Goal: Task Accomplishment & Management: Use online tool/utility

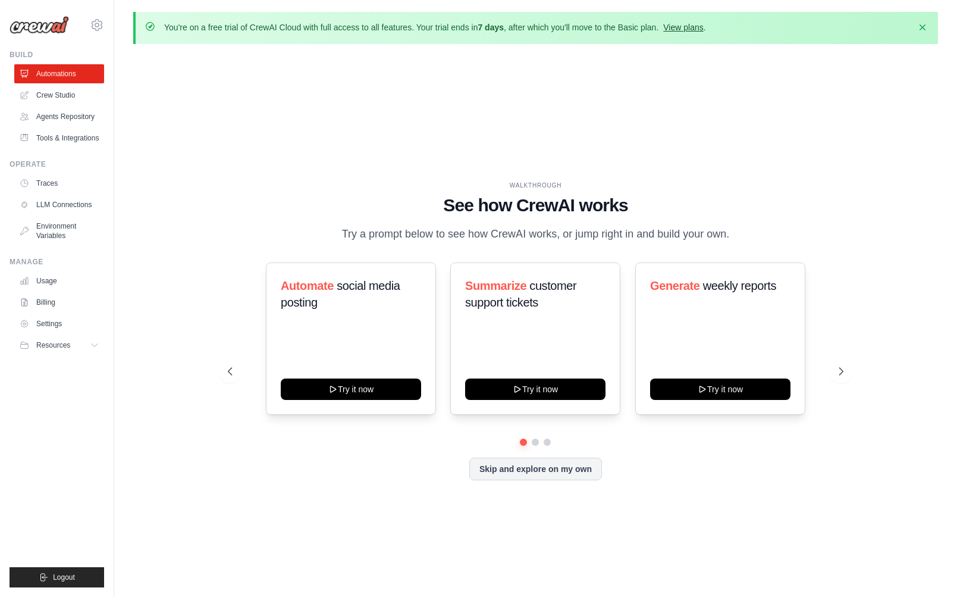
click at [703, 27] on link "View plans" at bounding box center [683, 28] width 40 height 10
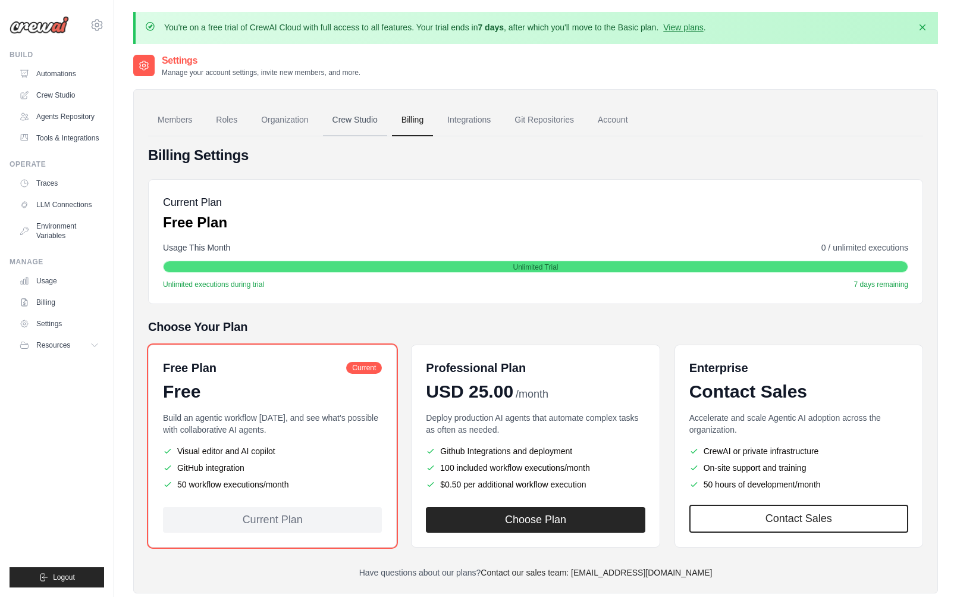
click at [376, 123] on link "Crew Studio" at bounding box center [355, 120] width 64 height 32
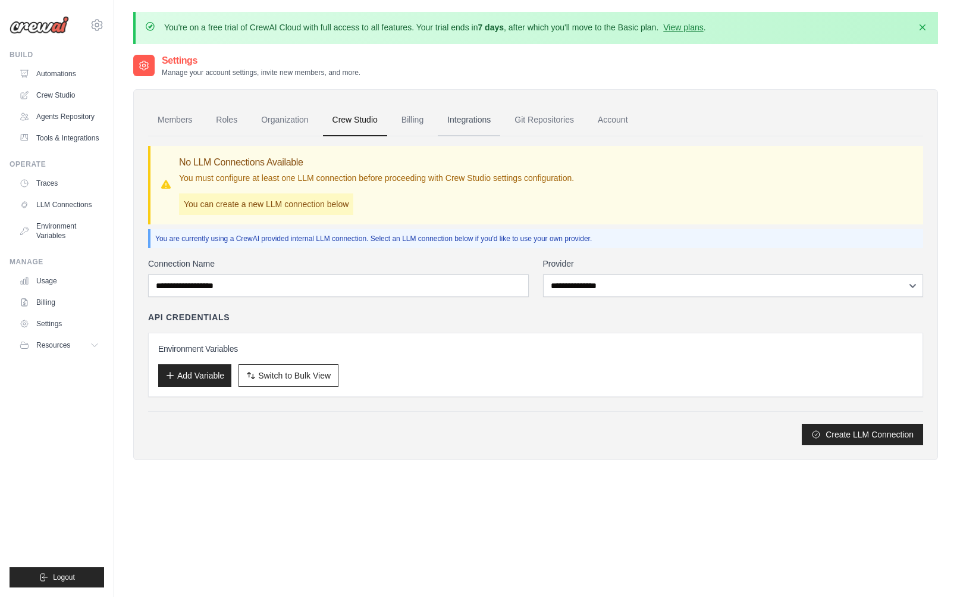
click at [476, 120] on link "Integrations" at bounding box center [469, 120] width 62 height 32
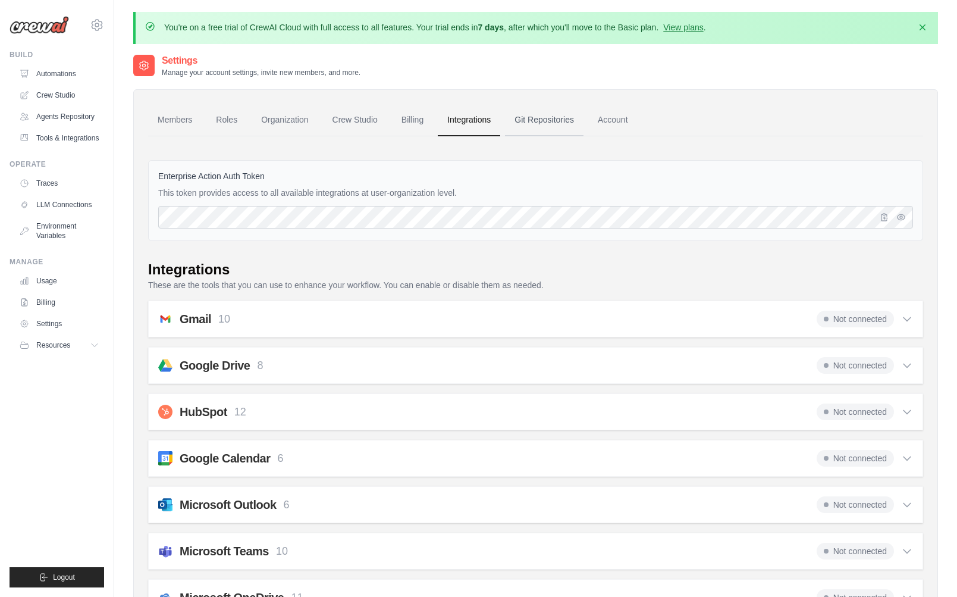
click at [554, 121] on link "Git Repositories" at bounding box center [544, 120] width 79 height 32
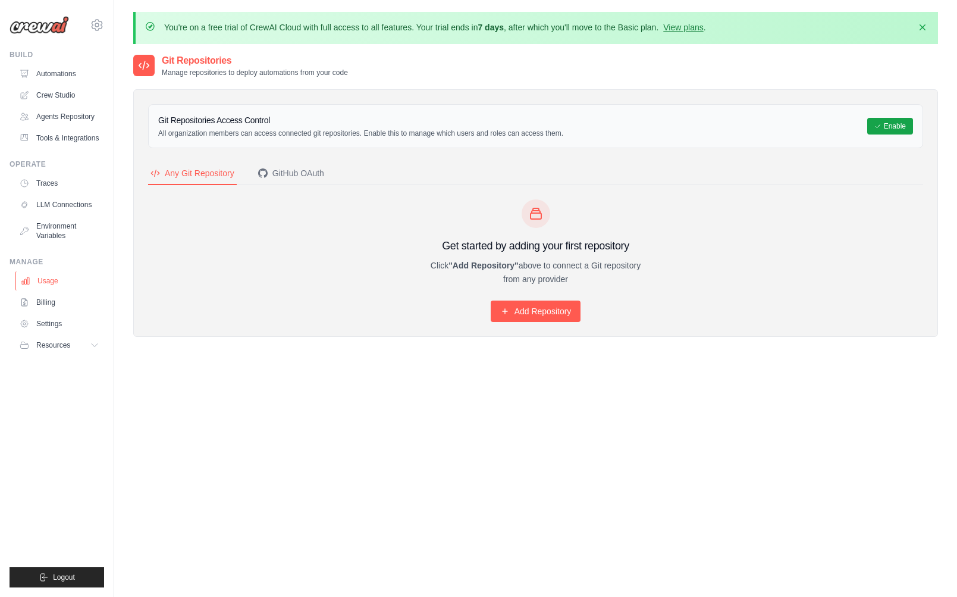
click at [54, 289] on link "Usage" at bounding box center [60, 280] width 90 height 19
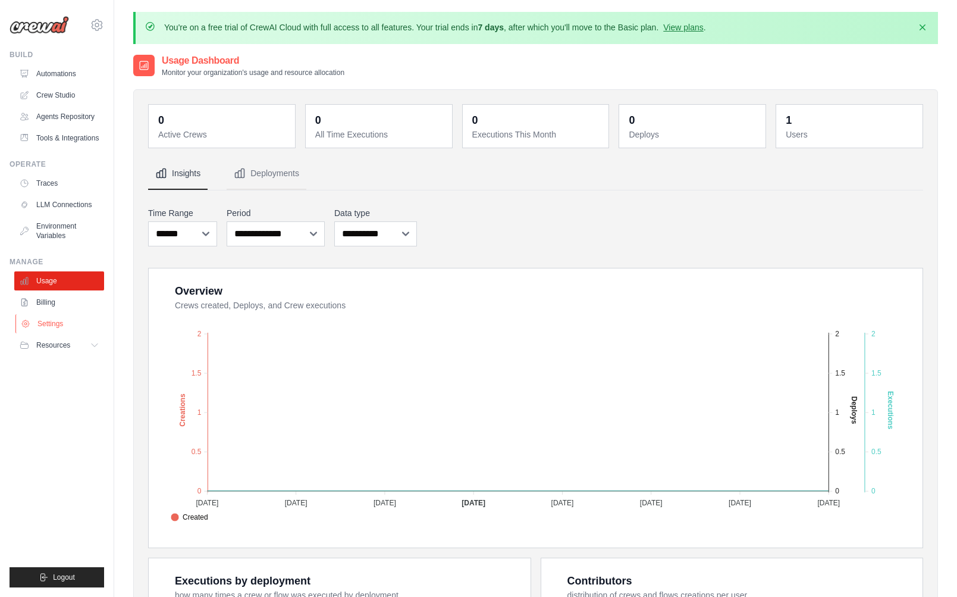
click at [51, 333] on link "Settings" at bounding box center [60, 323] width 90 height 19
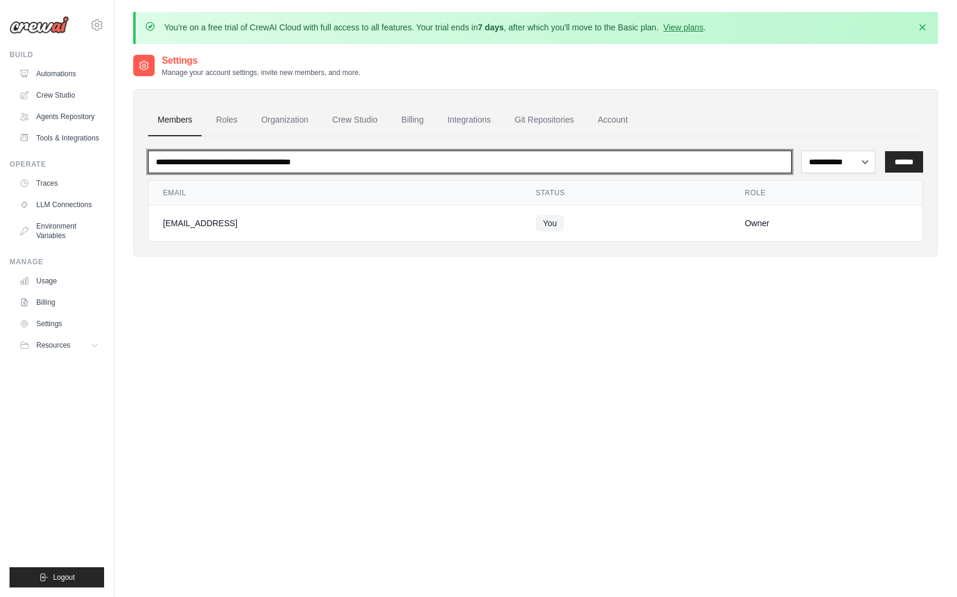
click at [230, 158] on input "email" at bounding box center [470, 161] width 644 height 23
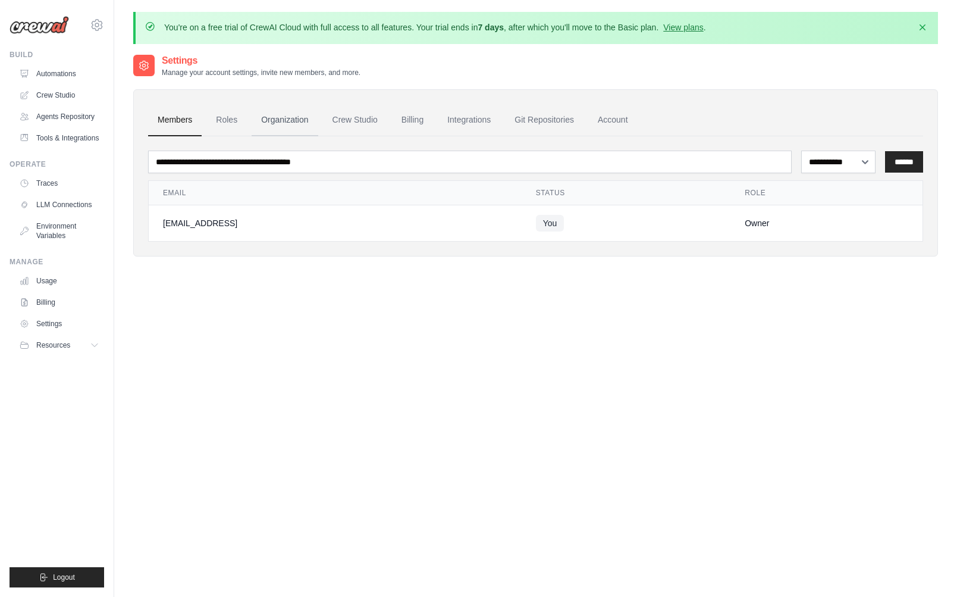
click at [293, 117] on link "Organization" at bounding box center [285, 120] width 66 height 32
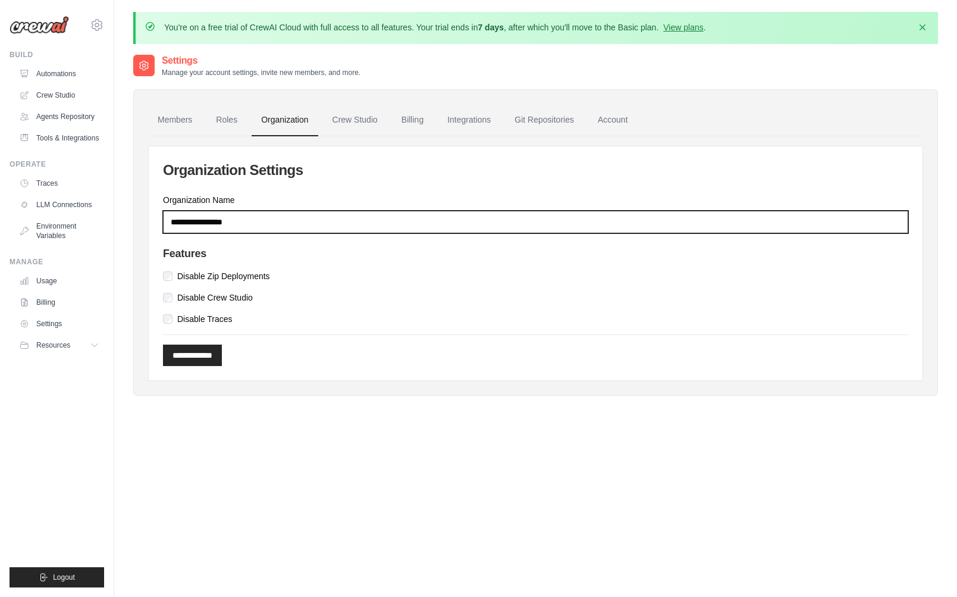
click at [253, 226] on input "Organization Name" at bounding box center [535, 222] width 745 height 23
click at [264, 226] on input "Organization Name" at bounding box center [535, 222] width 745 height 23
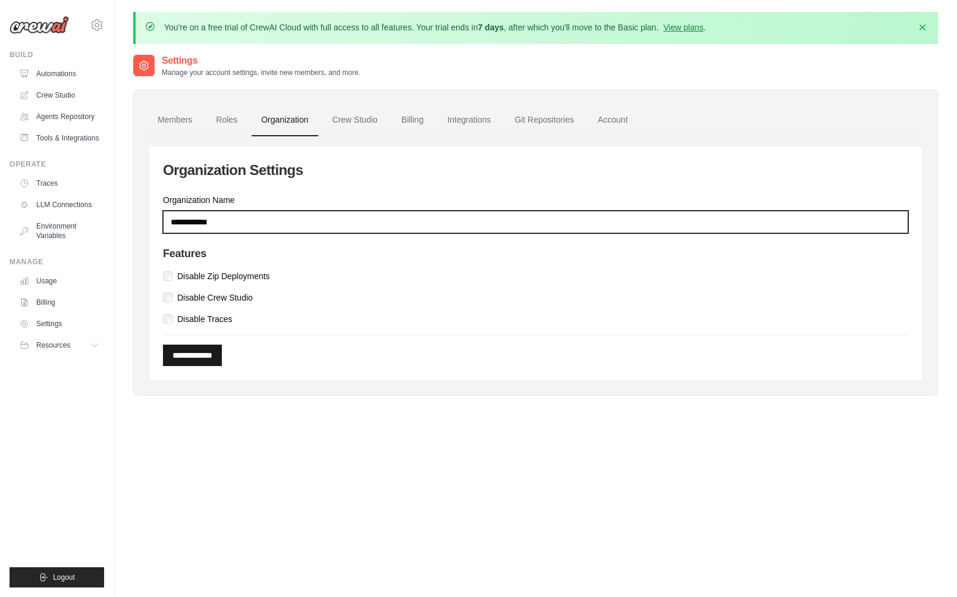
type input "**********"
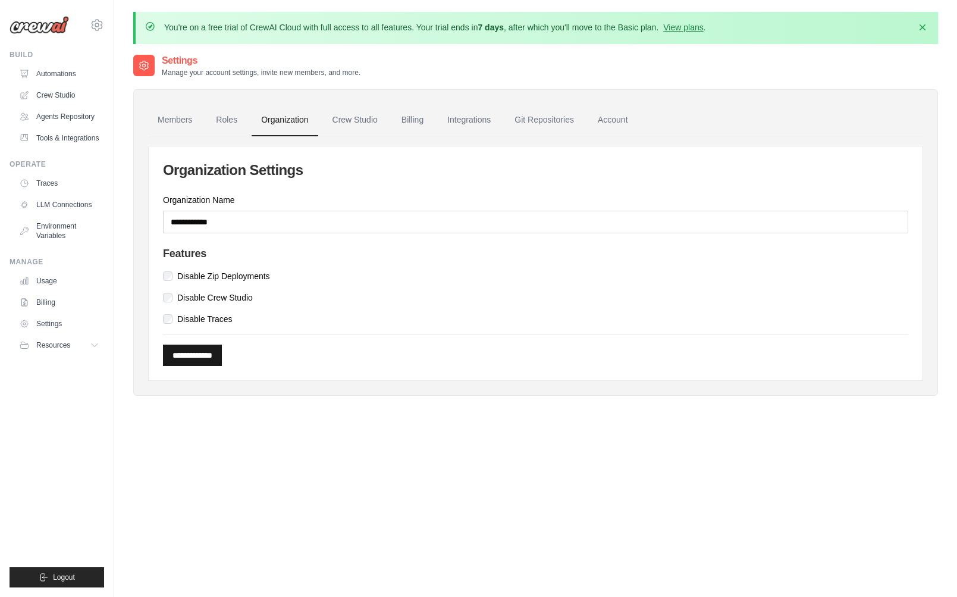
click at [222, 351] on input "**********" at bounding box center [192, 354] width 59 height 21
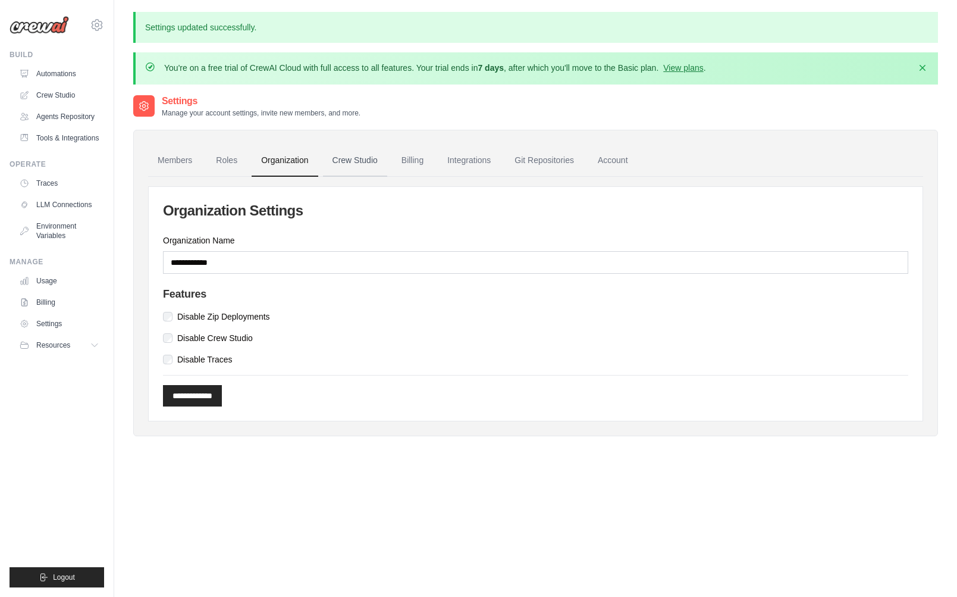
click at [356, 169] on link "Crew Studio" at bounding box center [355, 161] width 64 height 32
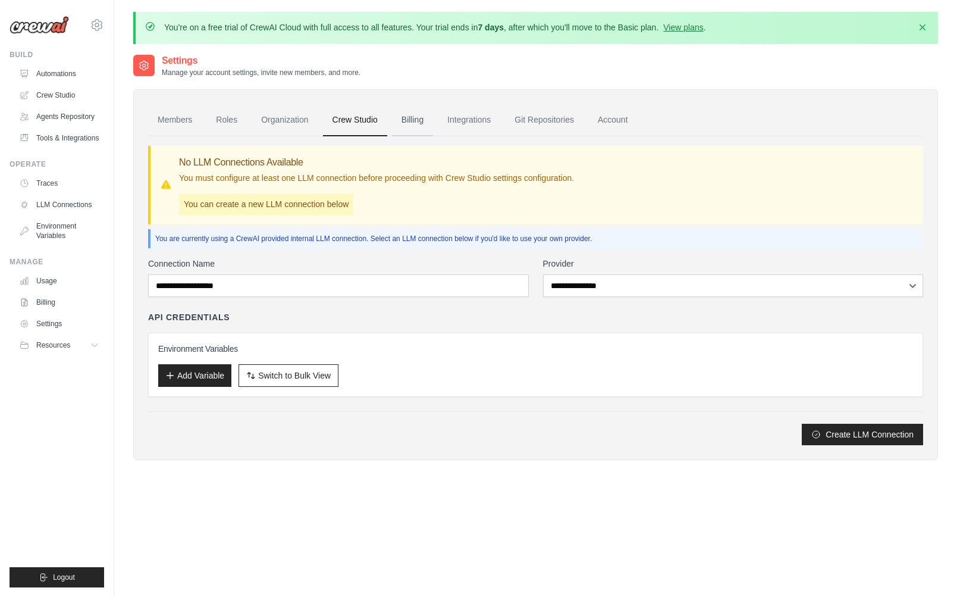
click at [422, 126] on link "Billing" at bounding box center [412, 120] width 41 height 32
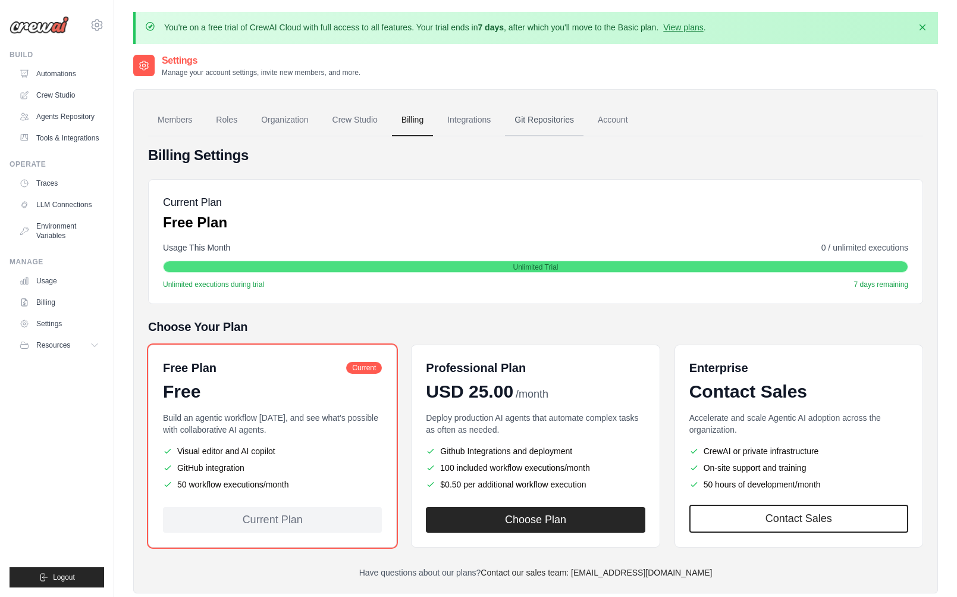
click at [584, 119] on link "Git Repositories" at bounding box center [544, 120] width 79 height 32
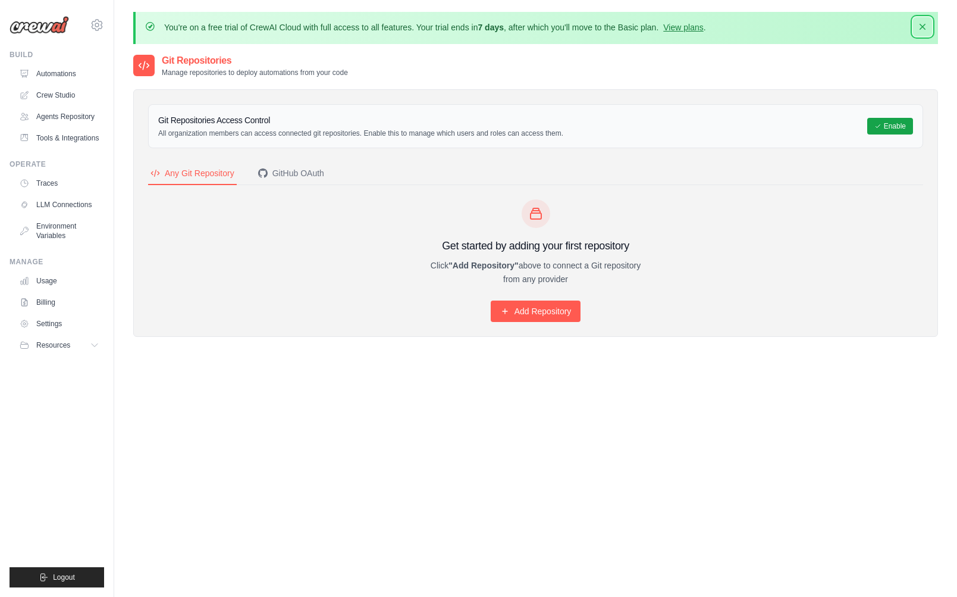
click at [922, 26] on icon "button" at bounding box center [923, 27] width 6 height 6
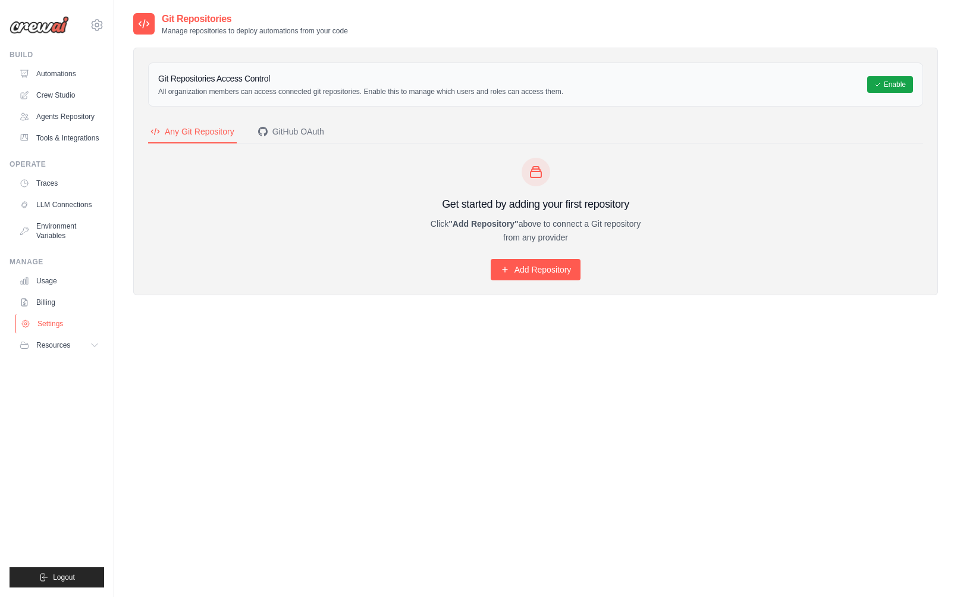
click at [57, 333] on link "Settings" at bounding box center [60, 323] width 90 height 19
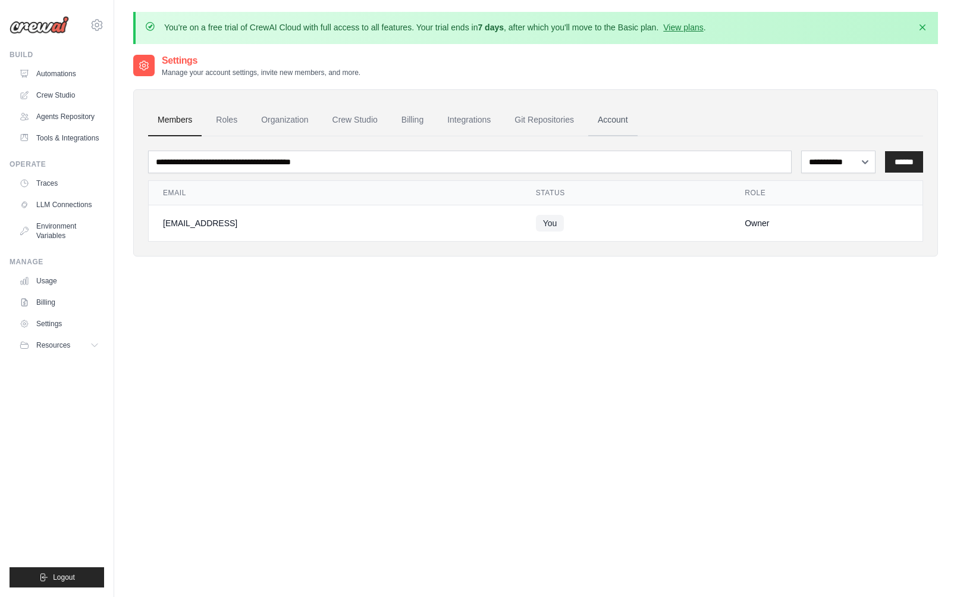
click at [638, 118] on link "Account" at bounding box center [612, 120] width 49 height 32
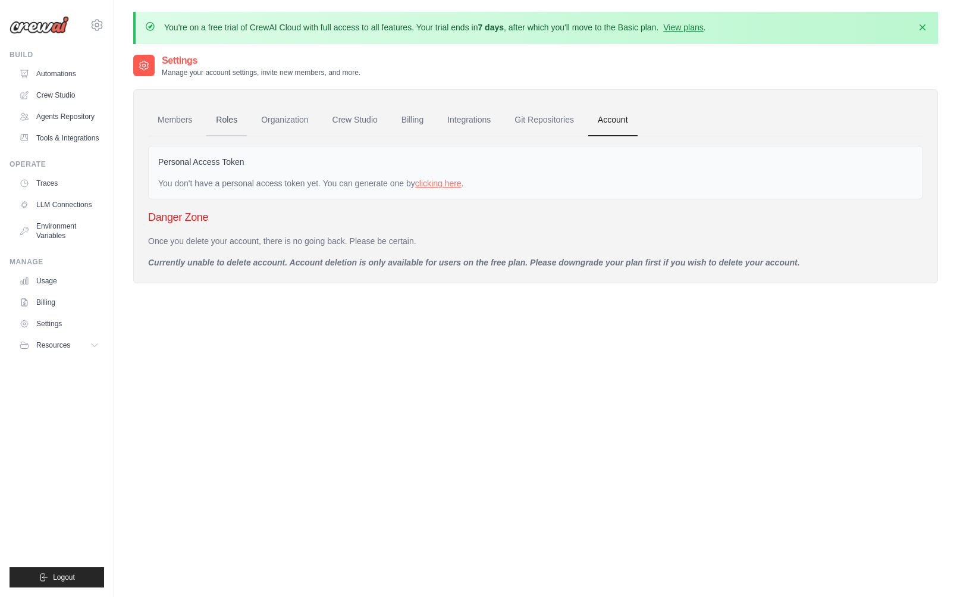
click at [236, 119] on link "Roles" at bounding box center [226, 120] width 40 height 32
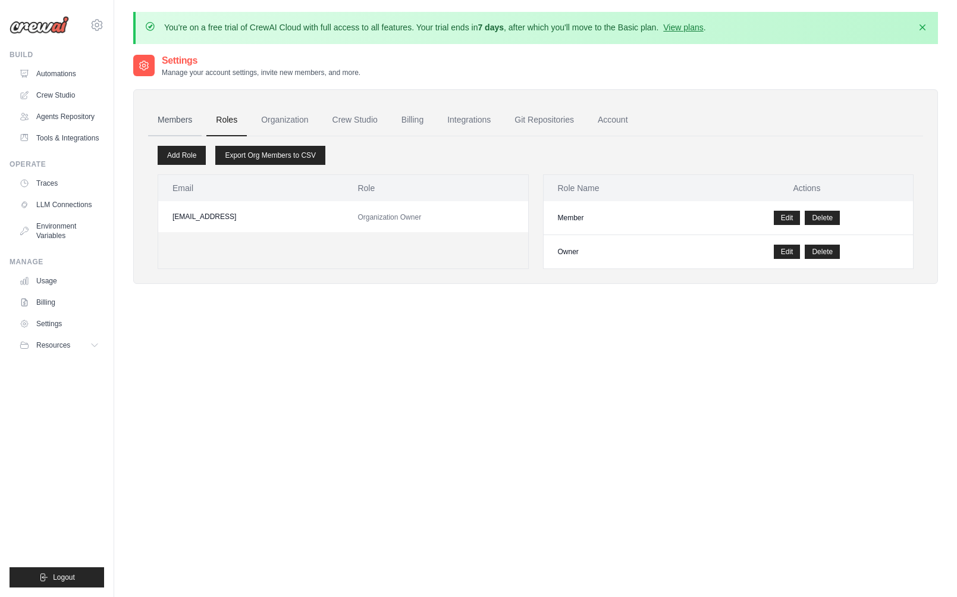
click at [171, 120] on link "Members" at bounding box center [175, 120] width 54 height 32
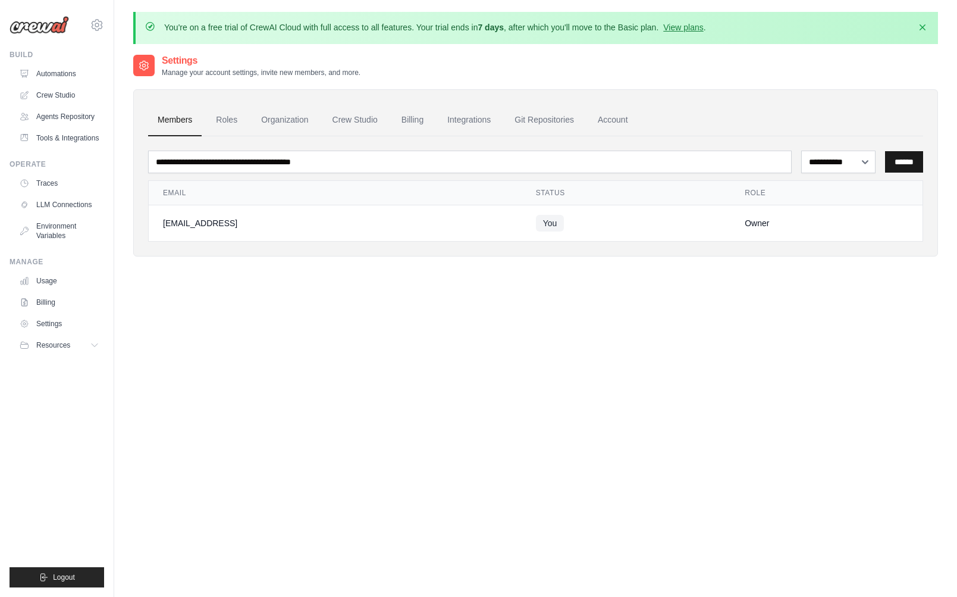
click at [889, 165] on input "******" at bounding box center [904, 161] width 38 height 21
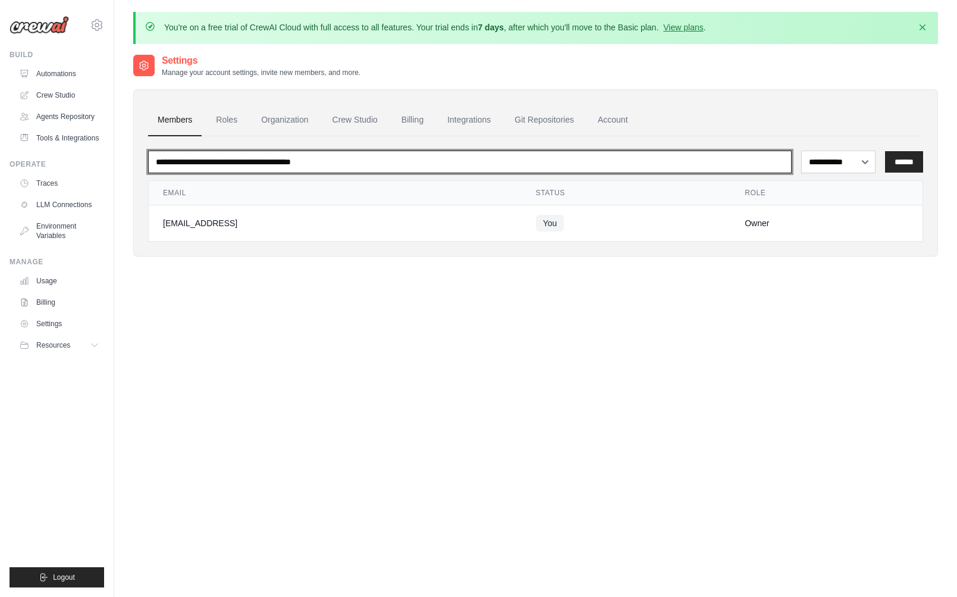
click at [522, 153] on input "email" at bounding box center [470, 161] width 644 height 23
click at [331, 159] on input "email" at bounding box center [470, 161] width 644 height 23
type input "**********"
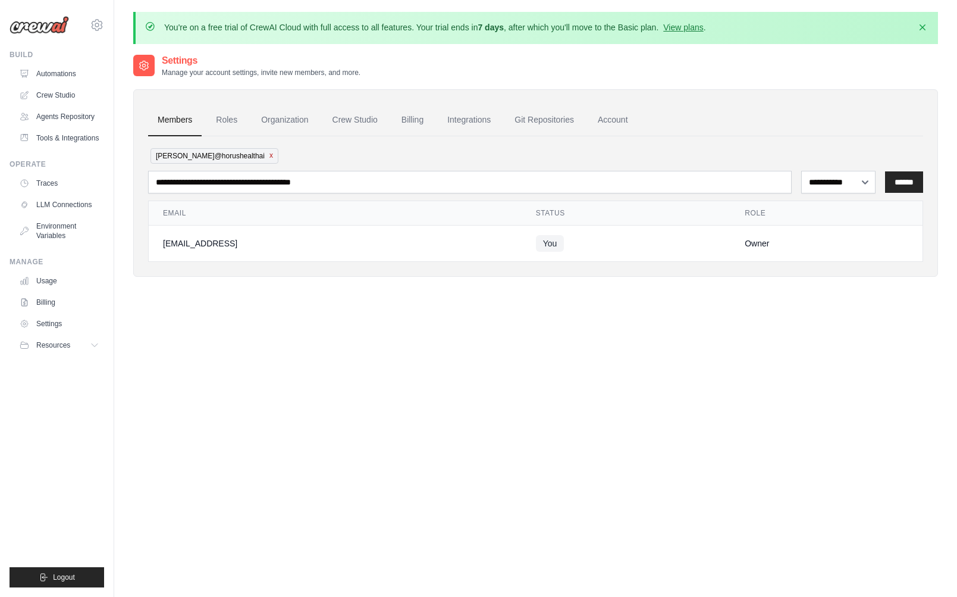
click at [269, 156] on button "x" at bounding box center [271, 155] width 4 height 10
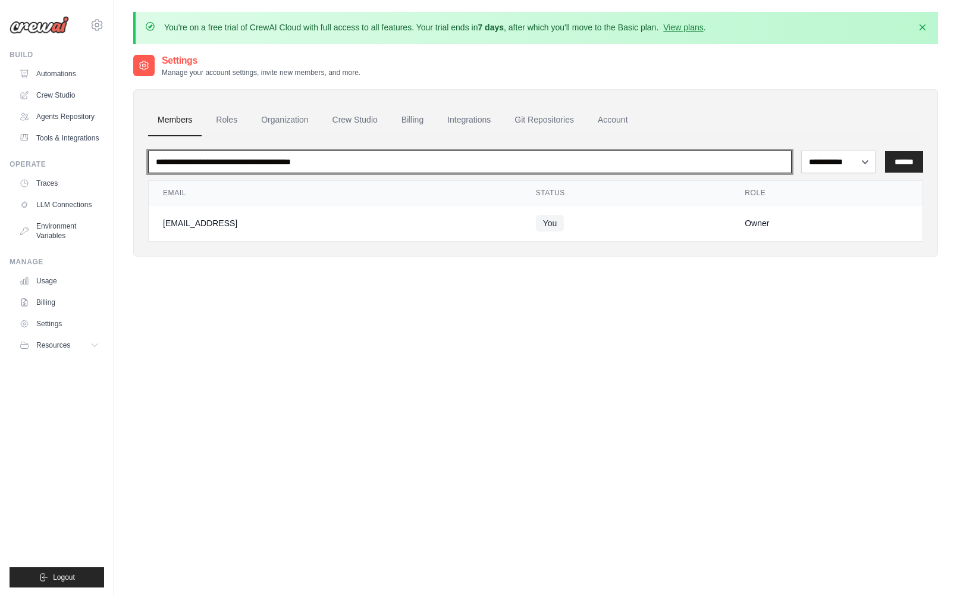
click at [233, 162] on input "email" at bounding box center [470, 161] width 644 height 23
type input "**********"
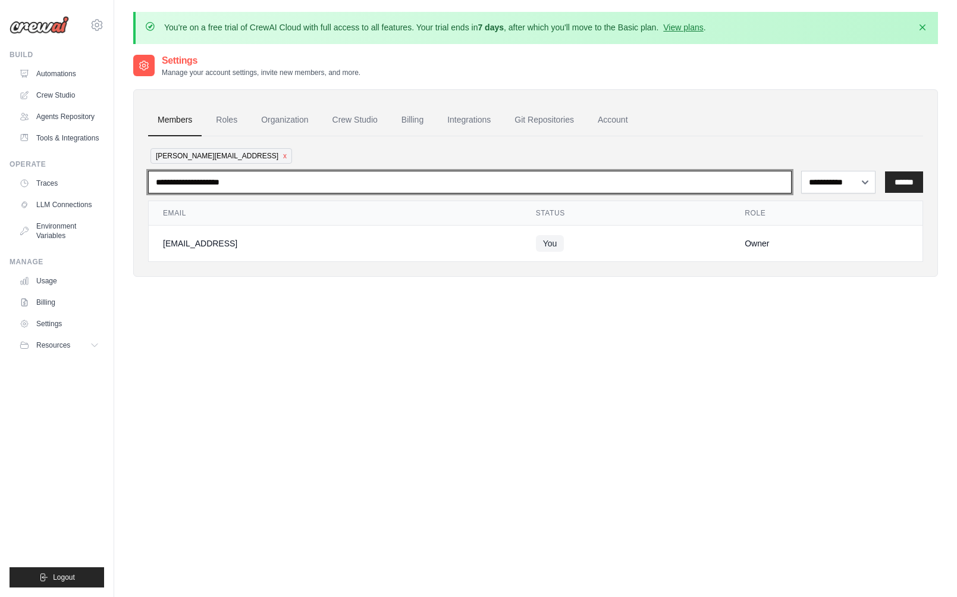
type input "**********"
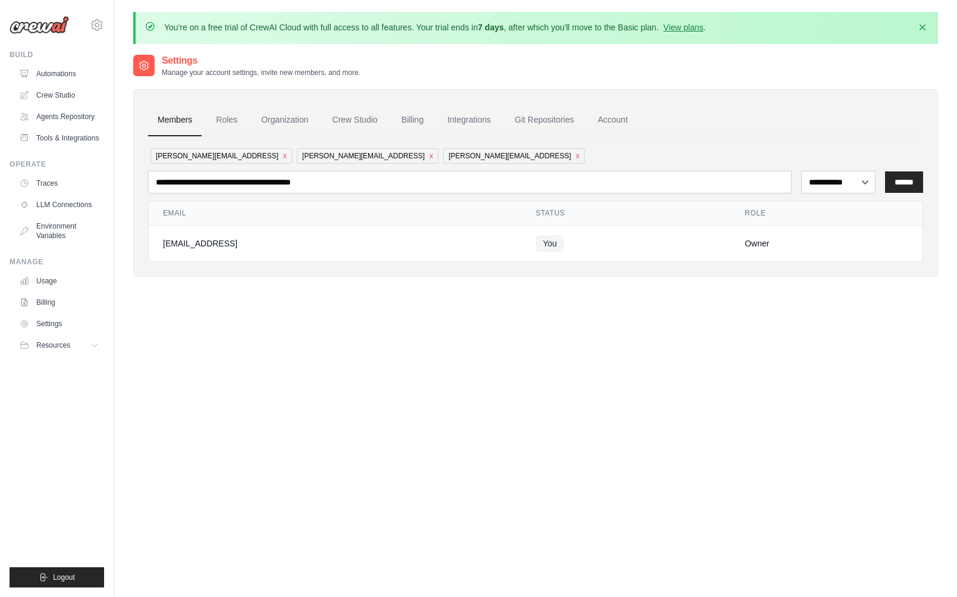
click at [927, 180] on div "**********" at bounding box center [535, 182] width 805 height 187
click at [917, 181] on input "******" at bounding box center [904, 181] width 38 height 21
click at [885, 182] on input "******" at bounding box center [904, 181] width 38 height 21
click at [859, 185] on select "**********" at bounding box center [838, 182] width 74 height 23
select select "******"
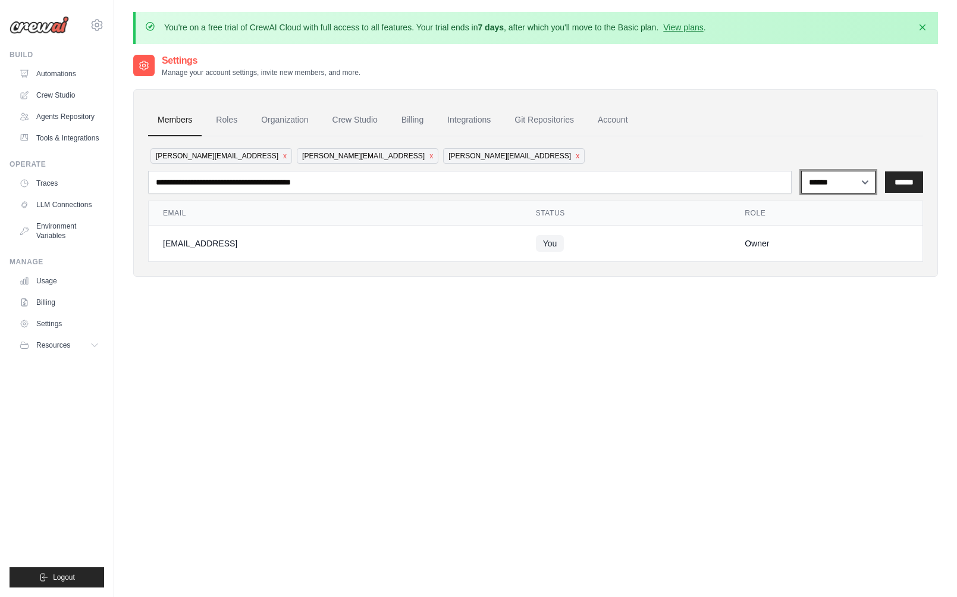
click at [801, 171] on select "**********" at bounding box center [838, 182] width 74 height 23
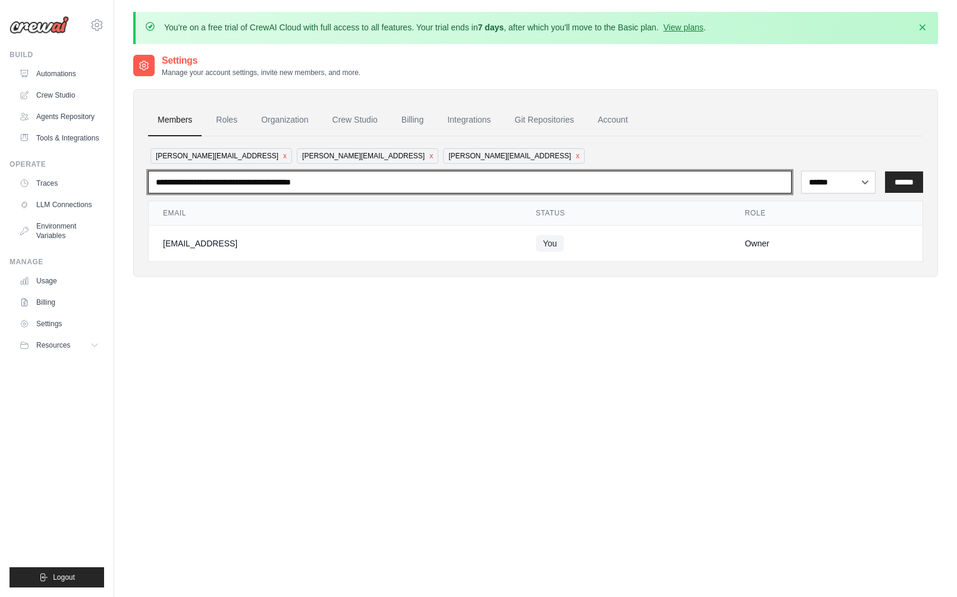
click at [461, 175] on input "email" at bounding box center [470, 182] width 644 height 23
click at [355, 172] on input "email" at bounding box center [470, 182] width 644 height 23
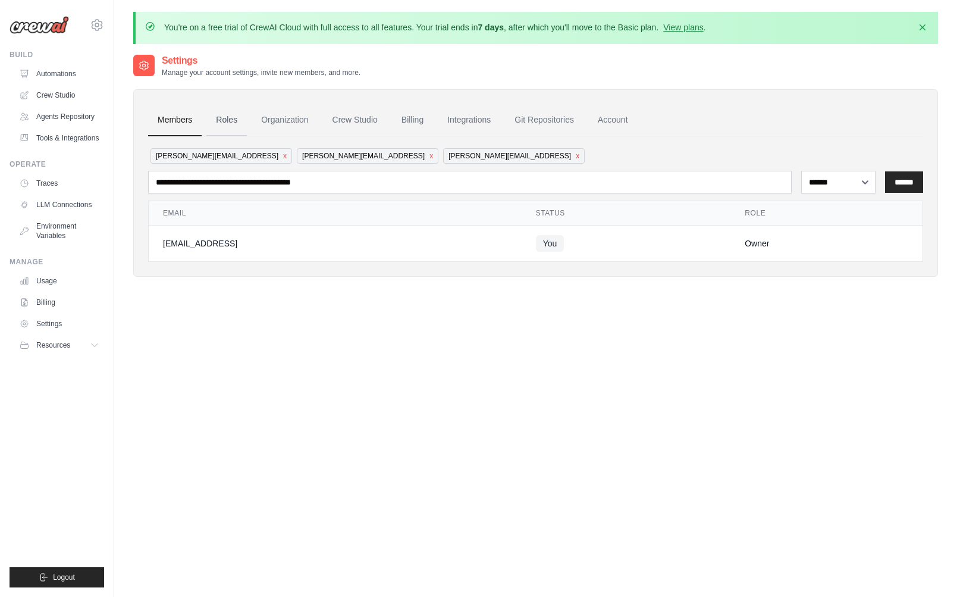
click at [219, 122] on link "Roles" at bounding box center [226, 120] width 40 height 32
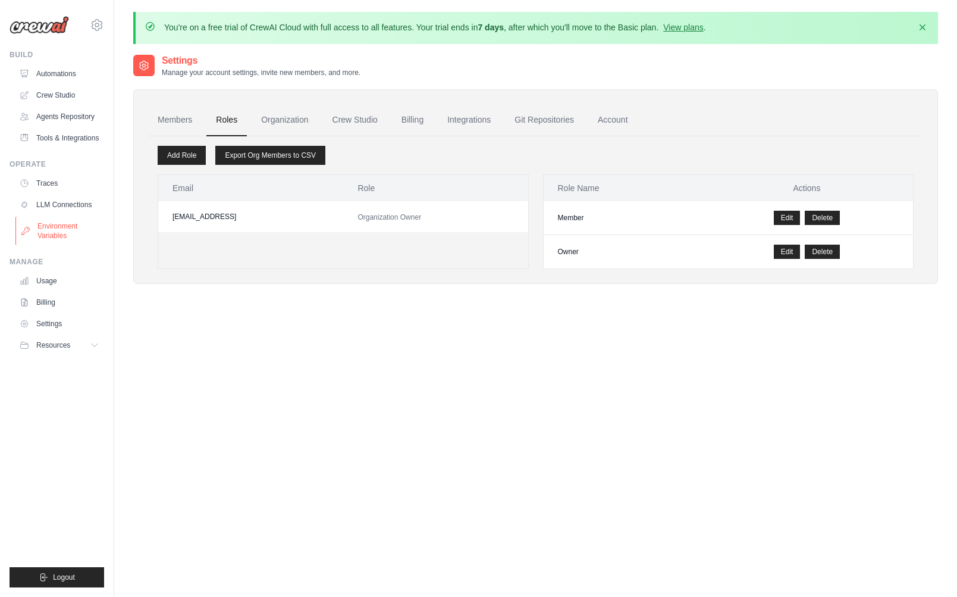
click at [58, 238] on link "Environment Variables" at bounding box center [60, 231] width 90 height 29
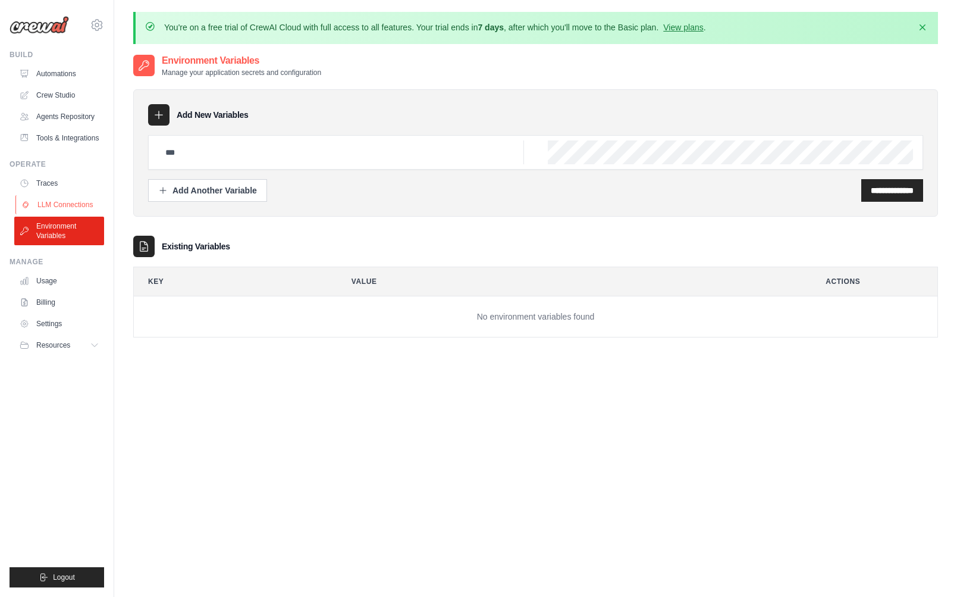
click at [68, 214] on link "LLM Connections" at bounding box center [60, 204] width 90 height 19
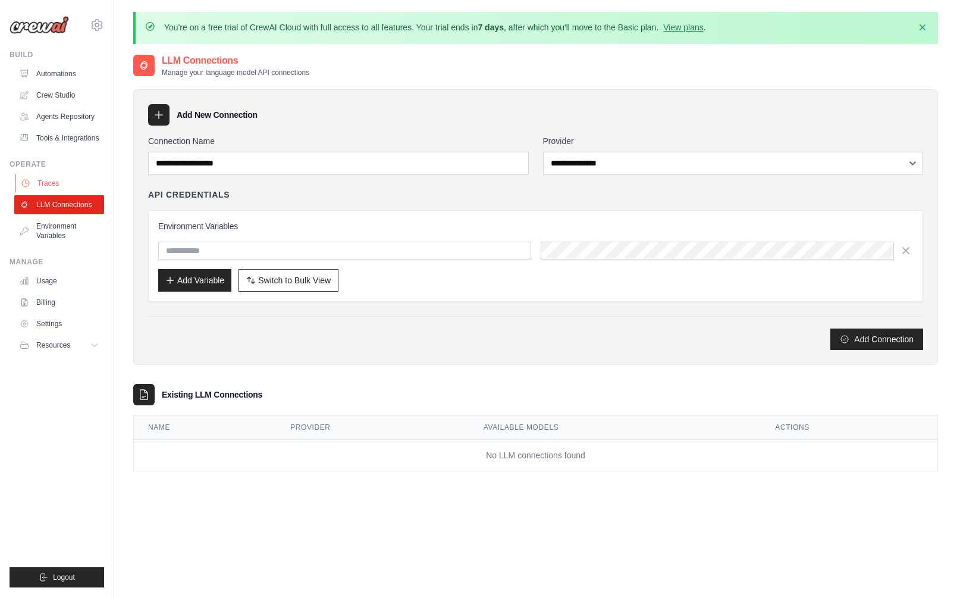
click at [66, 190] on link "Traces" at bounding box center [60, 183] width 90 height 19
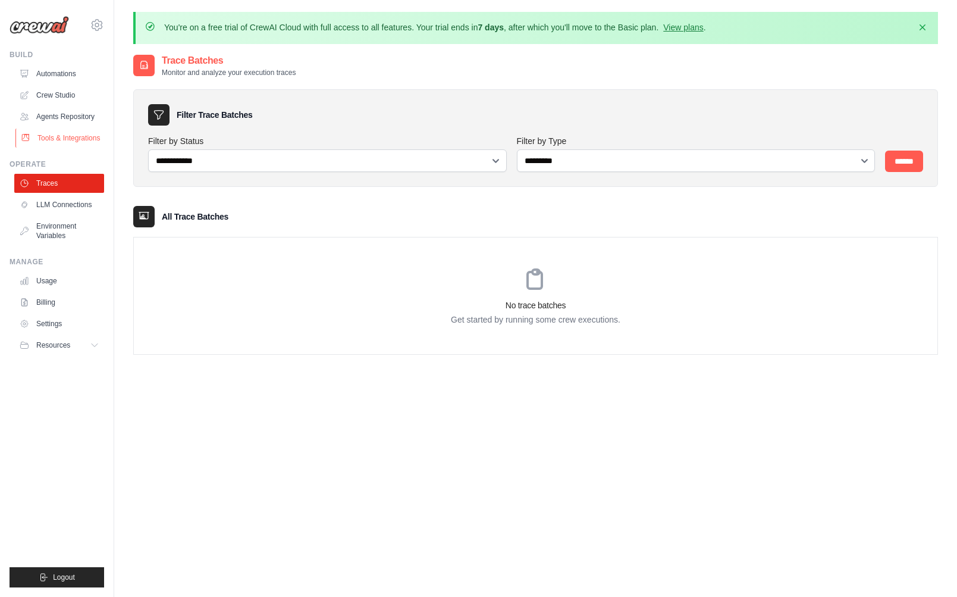
click at [77, 144] on link "Tools & Integrations" at bounding box center [60, 137] width 90 height 19
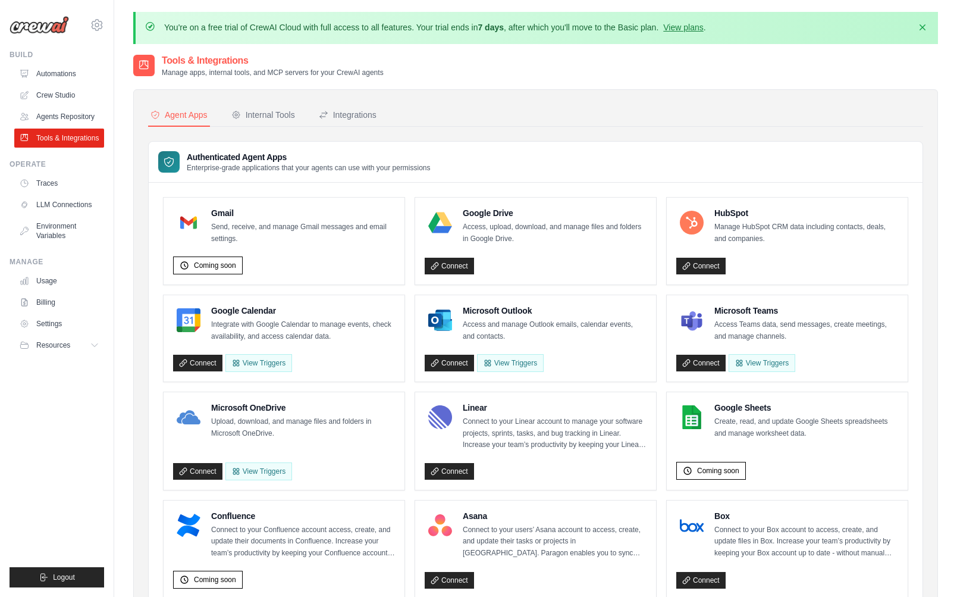
click at [73, 115] on link "Agents Repository" at bounding box center [59, 116] width 90 height 19
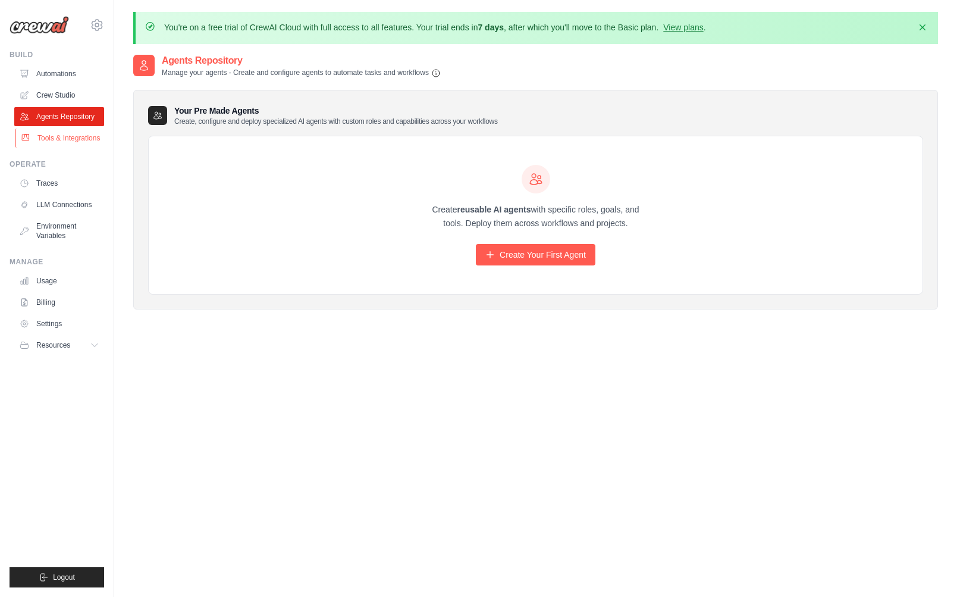
click at [61, 137] on link "Tools & Integrations" at bounding box center [60, 137] width 90 height 19
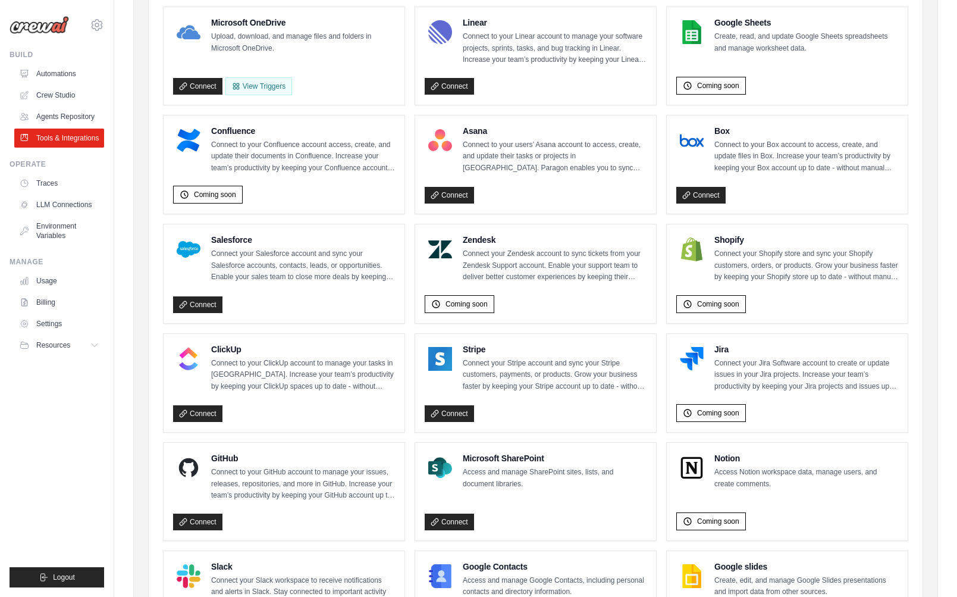
scroll to position [589, 0]
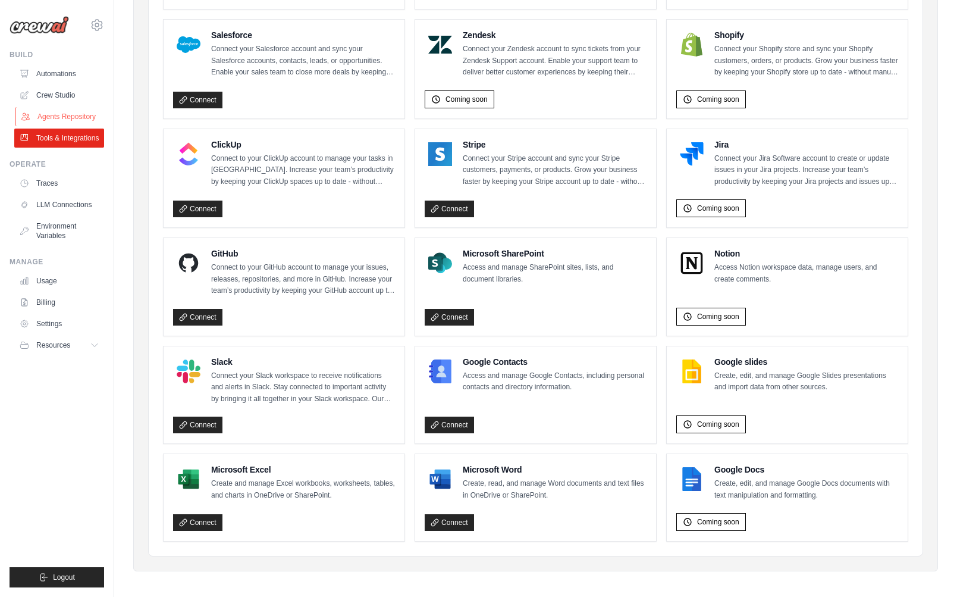
click at [67, 121] on link "Agents Repository" at bounding box center [60, 116] width 90 height 19
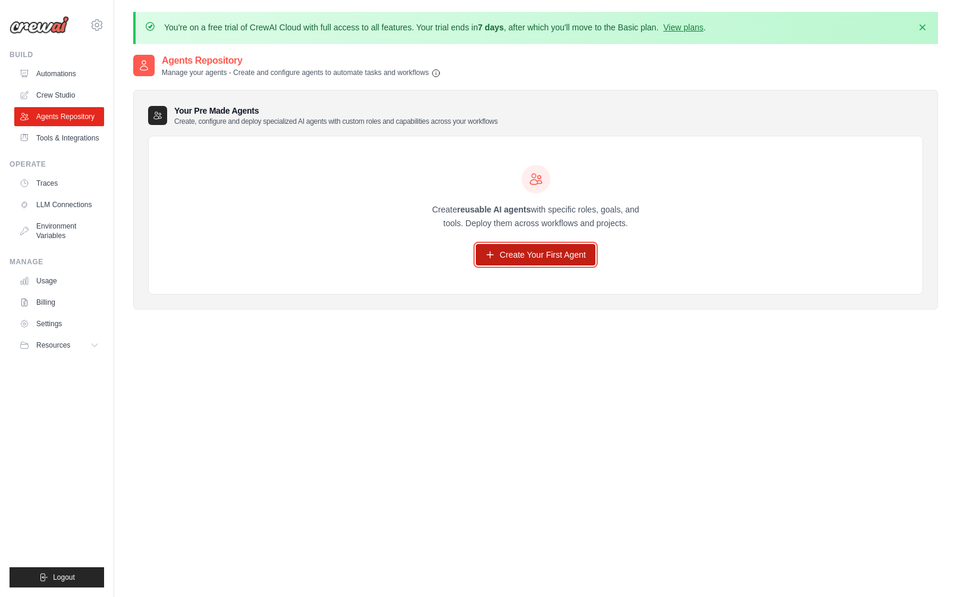
click at [497, 258] on link "Create Your First Agent" at bounding box center [536, 254] width 120 height 21
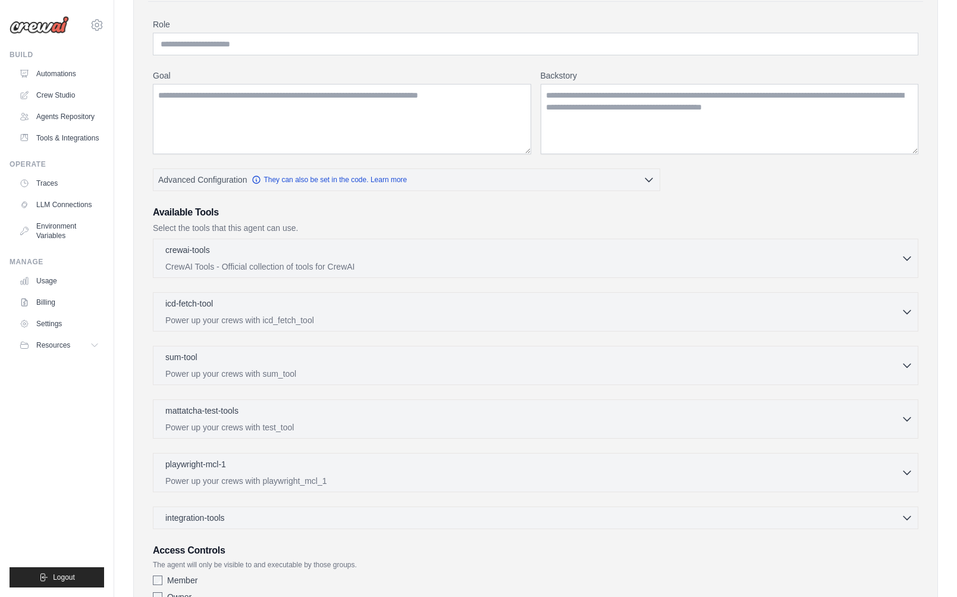
scroll to position [143, 0]
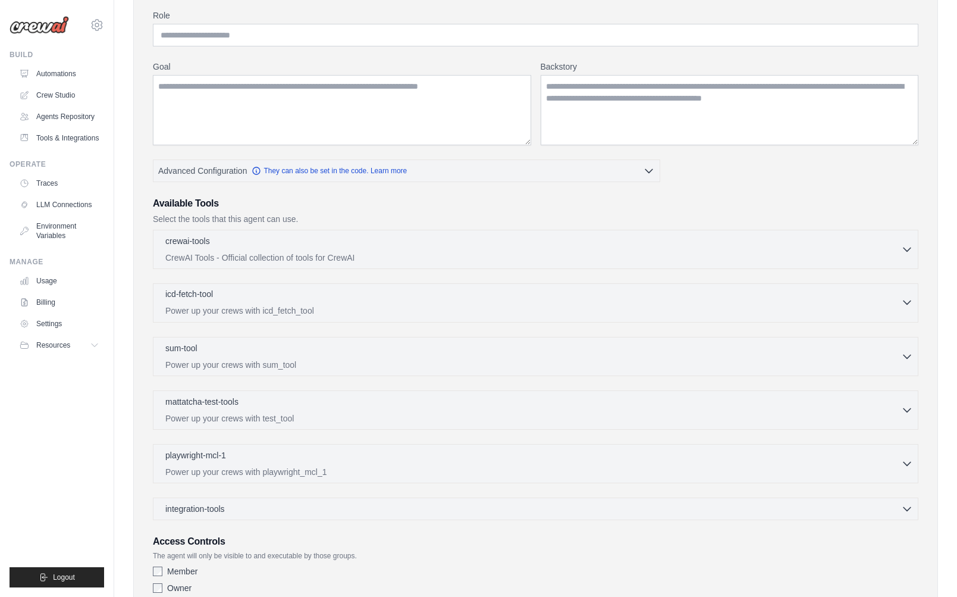
click at [330, 313] on p "Power up your crews with icd_fetch_tool" at bounding box center [533, 311] width 736 height 12
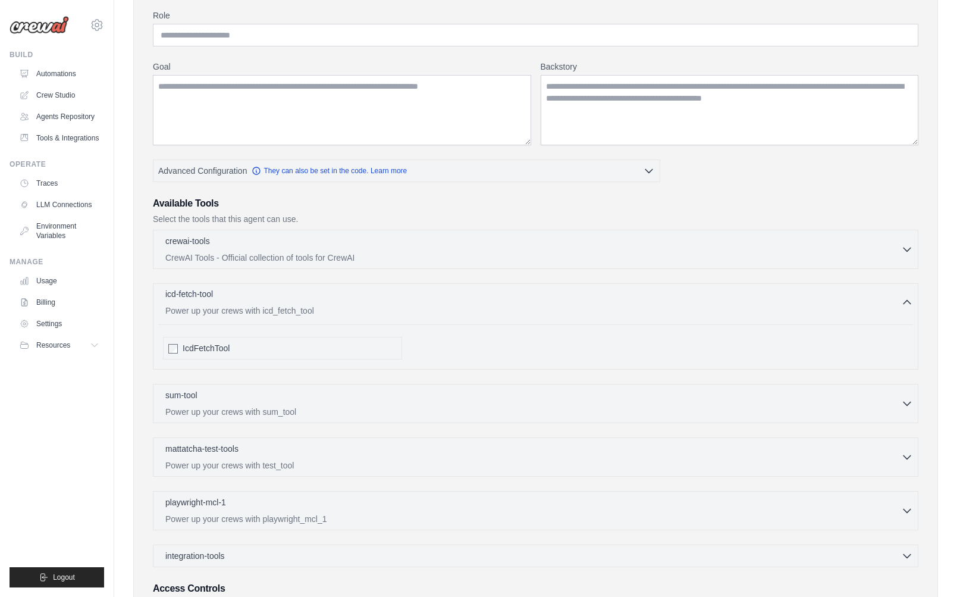
click at [330, 313] on p "Power up your crews with icd_fetch_tool" at bounding box center [533, 311] width 736 height 12
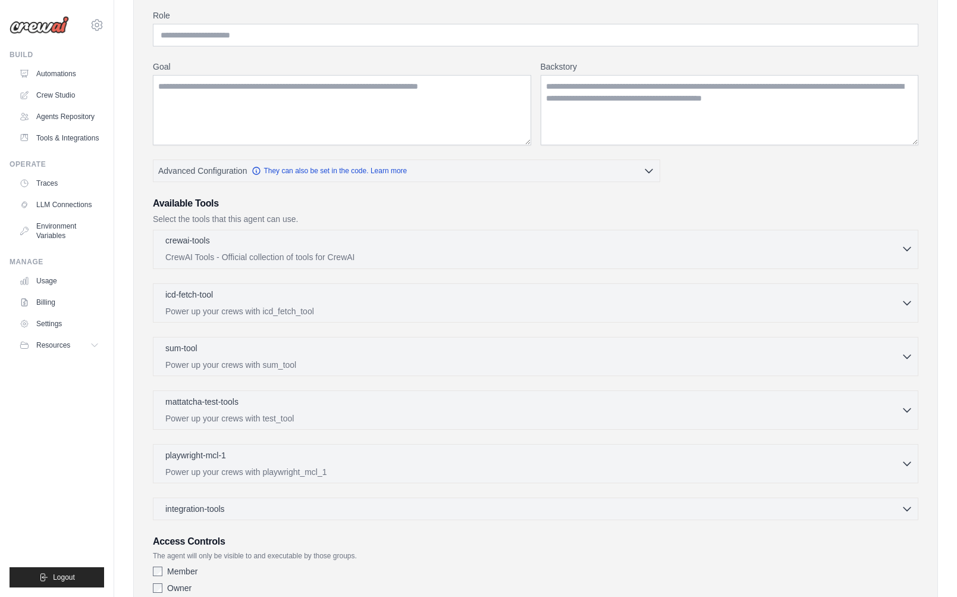
click at [331, 256] on p "CrewAI Tools - Official collection of tools for CrewAI" at bounding box center [533, 257] width 736 height 12
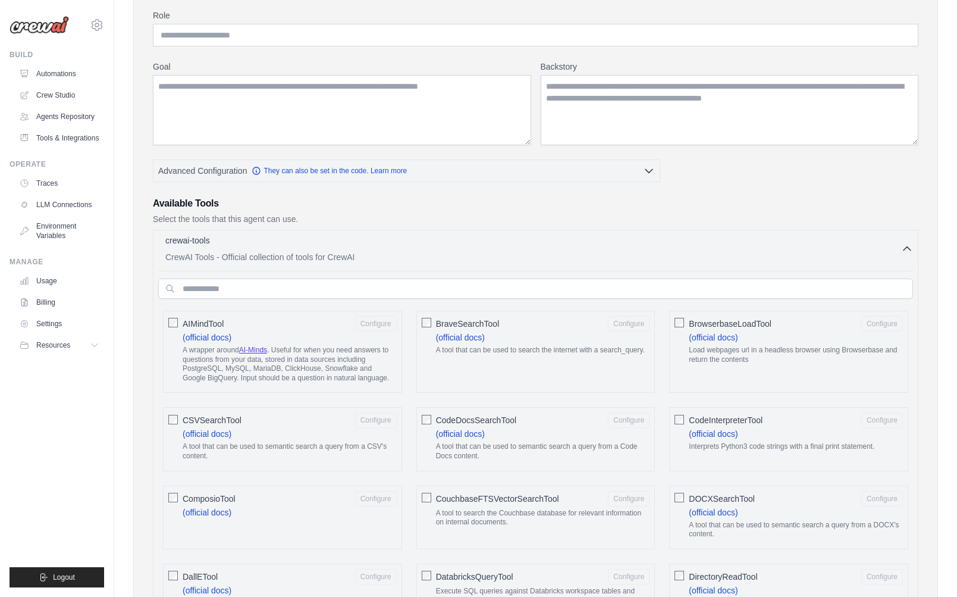
click at [332, 251] on p "CrewAI Tools - Official collection of tools for CrewAI" at bounding box center [533, 257] width 736 height 12
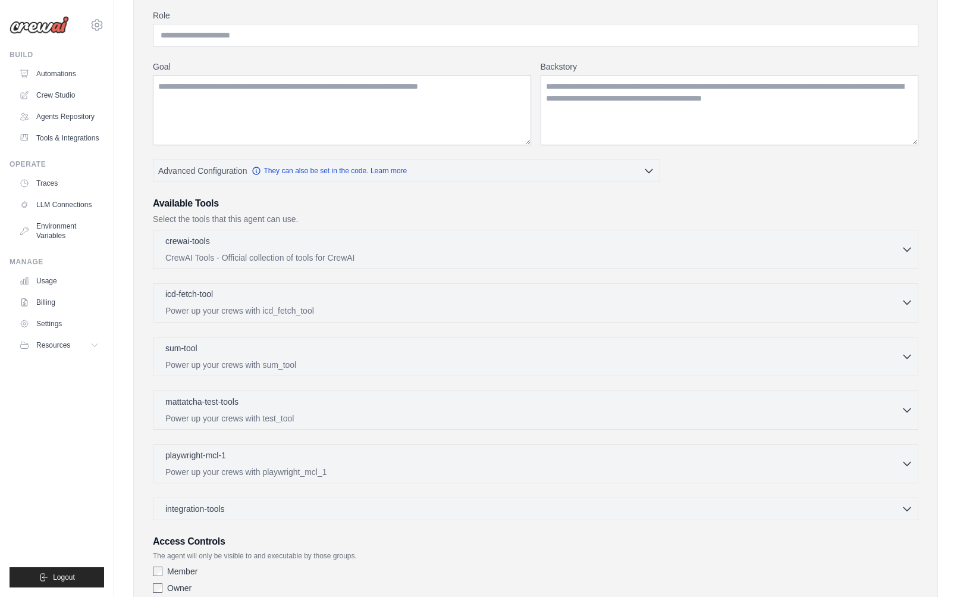
click at [298, 300] on div "icd-fetch-tool 0 selected" at bounding box center [533, 295] width 736 height 14
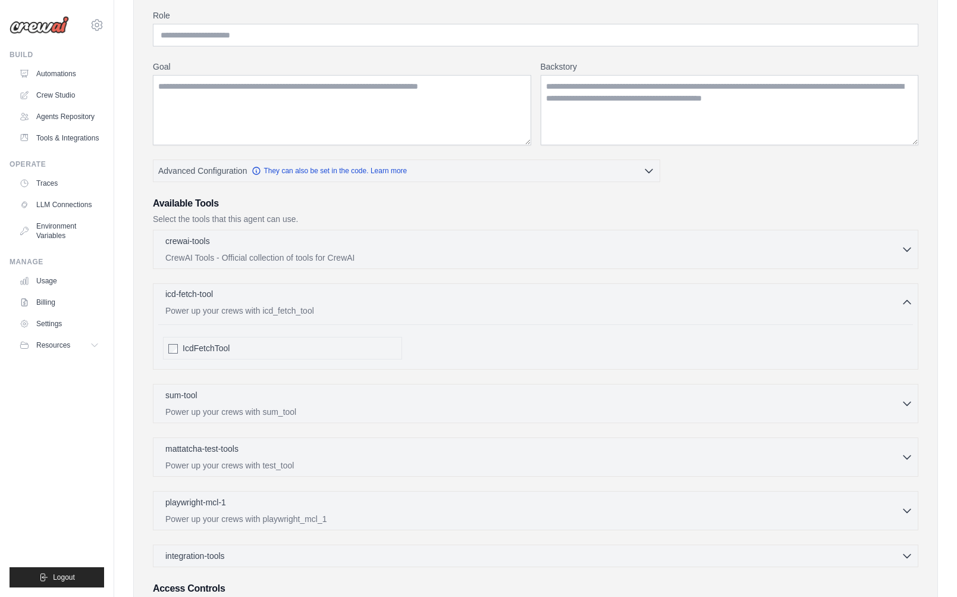
drag, startPoint x: 165, startPoint y: 291, endPoint x: 340, endPoint y: 315, distance: 176.5
click at [318, 305] on div "icd-fetch-tool 0 selected Power up your crews with icd_fetch_tool" at bounding box center [533, 302] width 736 height 29
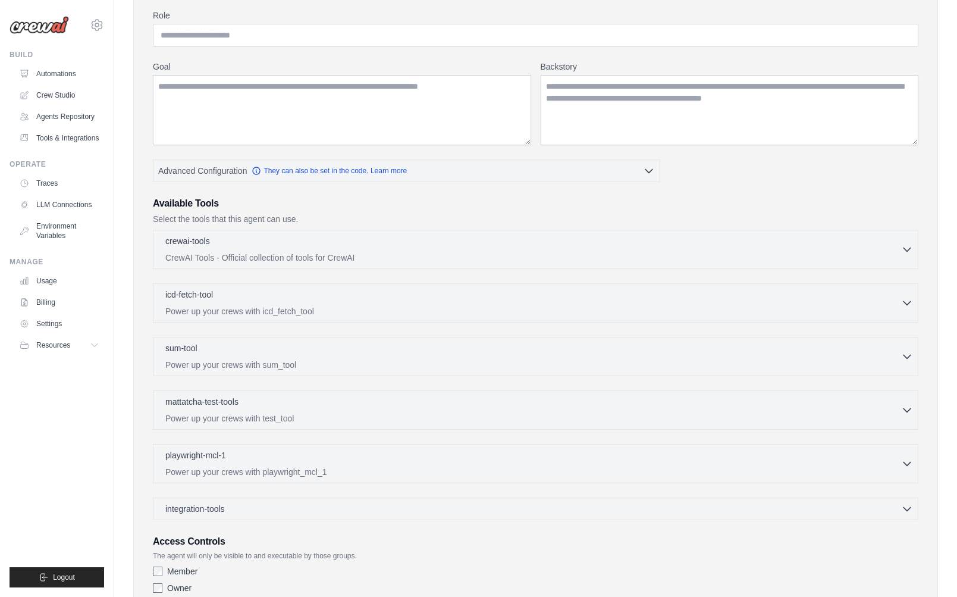
drag, startPoint x: 331, startPoint y: 311, endPoint x: 250, endPoint y: 357, distance: 93.5
click at [188, 309] on p "Power up your crews with icd_fetch_tool" at bounding box center [533, 311] width 736 height 12
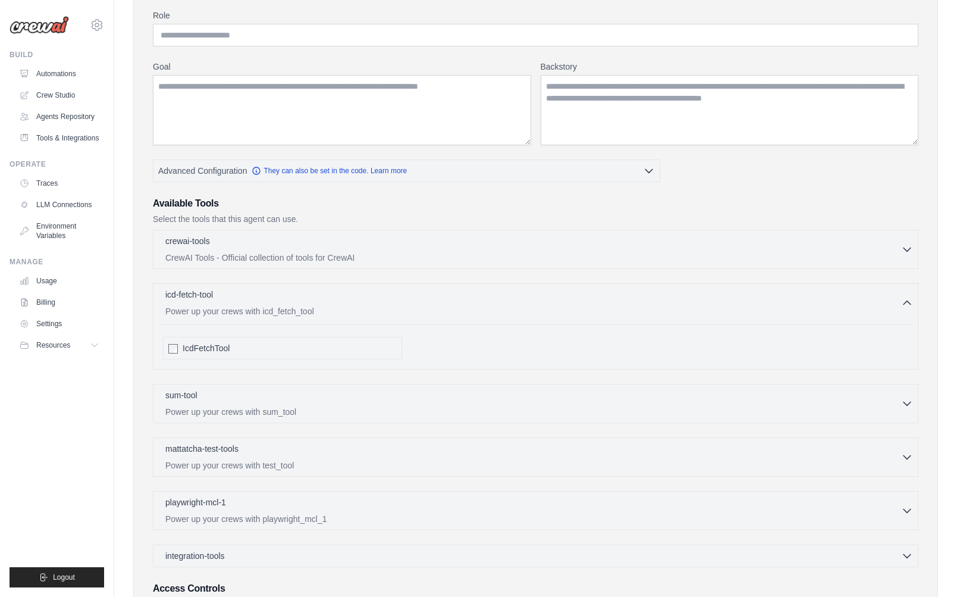
click at [274, 316] on div "icd-fetch-tool 0 selected Power up your crews with icd_fetch_tool IcdFetchTool" at bounding box center [536, 326] width 766 height 86
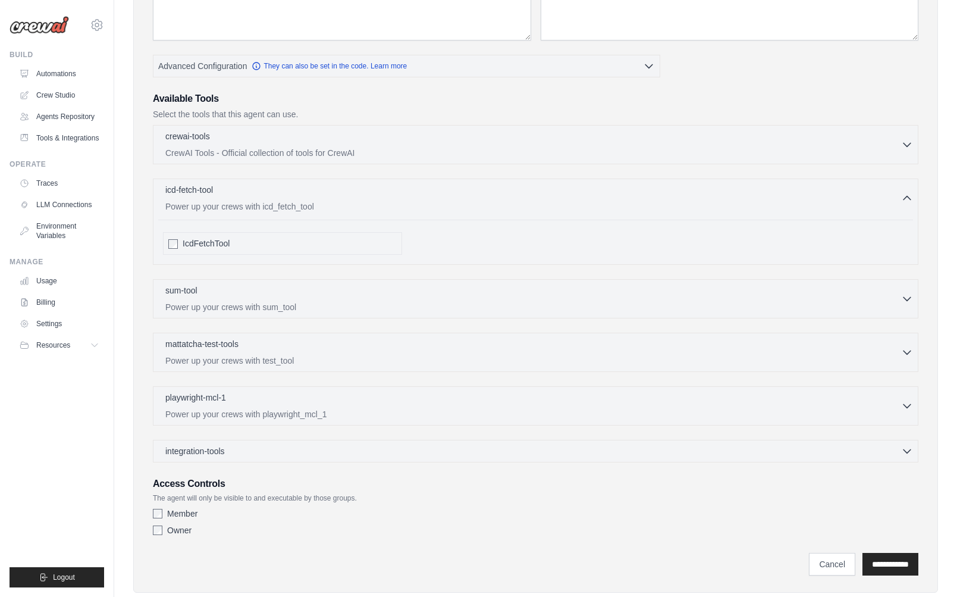
scroll to position [274, 0]
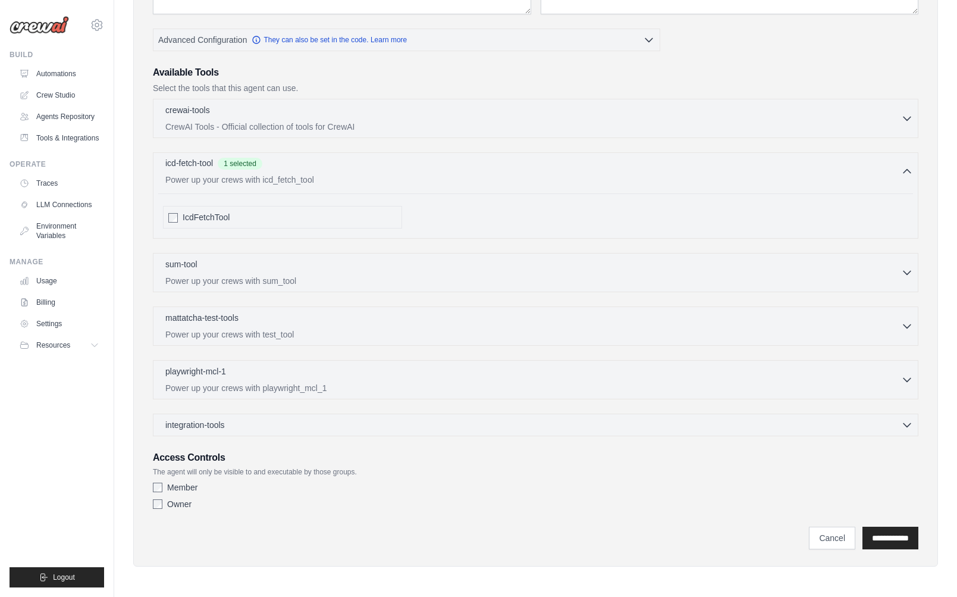
click at [251, 160] on span "1 selected" at bounding box center [240, 164] width 45 height 12
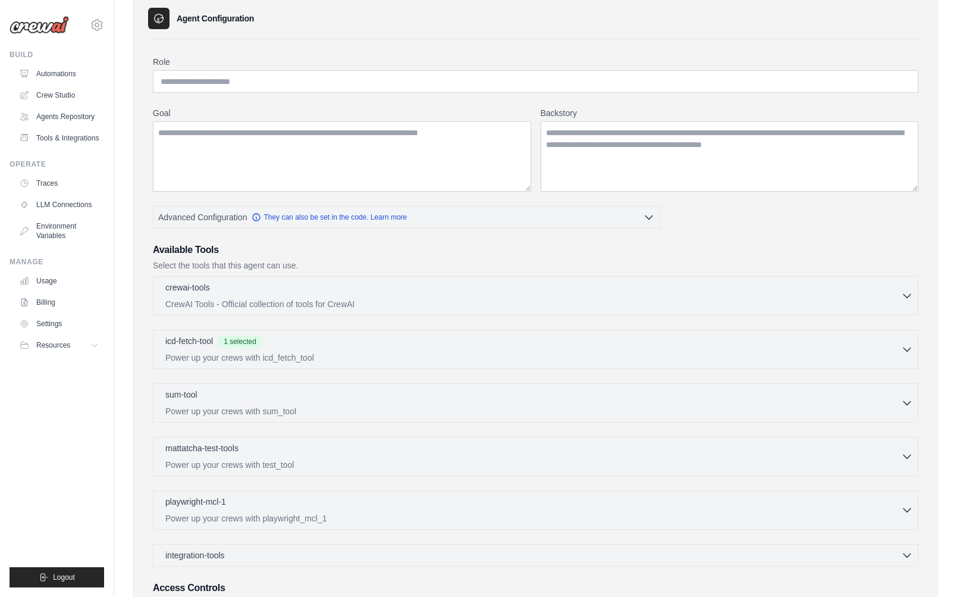
scroll to position [84, 0]
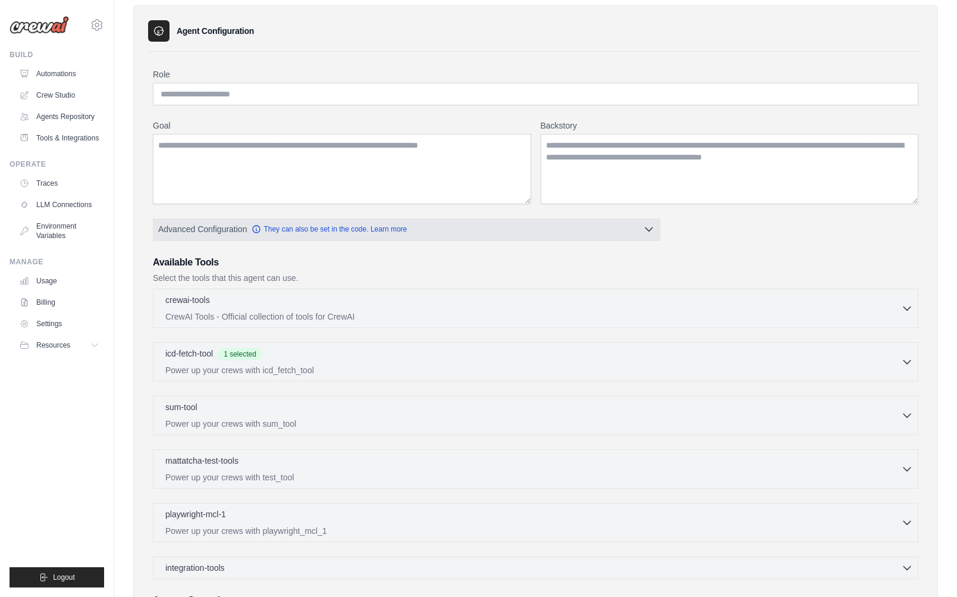
click at [641, 228] on button "Advanced Configuration They can also be set in the code. Learn more" at bounding box center [406, 228] width 506 height 21
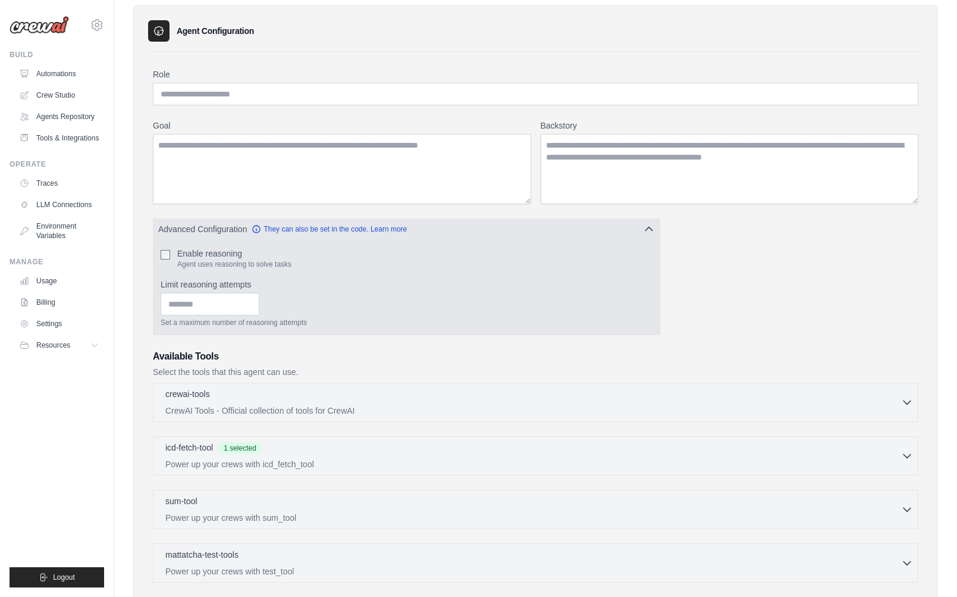
click at [644, 231] on icon "button" at bounding box center [649, 229] width 12 height 12
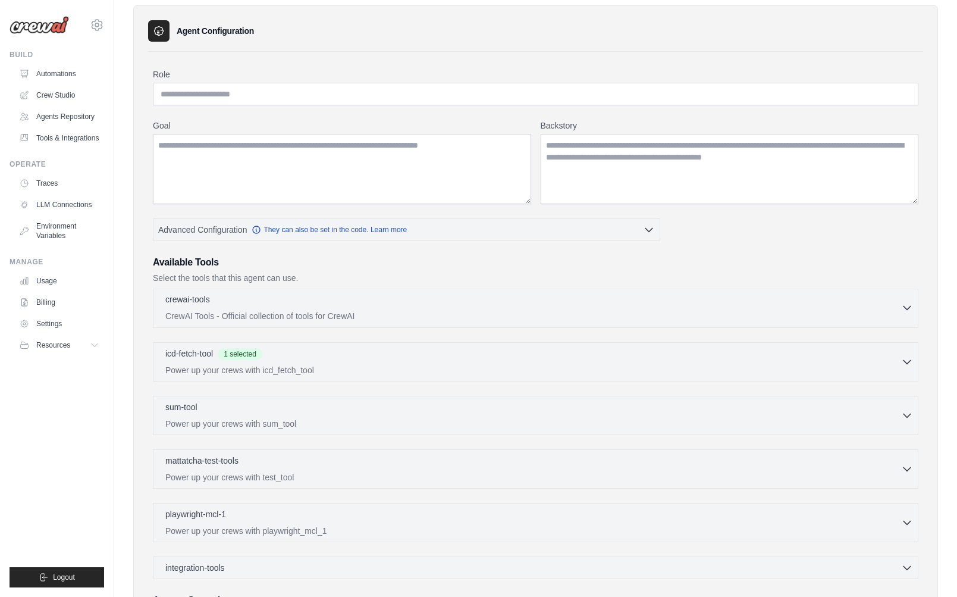
click at [901, 303] on icon "button" at bounding box center [907, 308] width 12 height 12
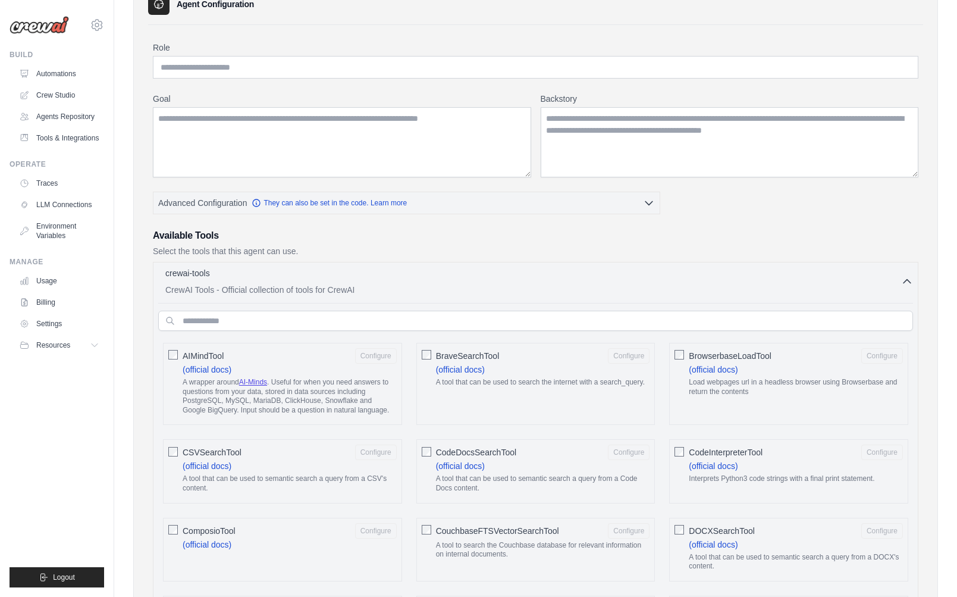
scroll to position [87, 0]
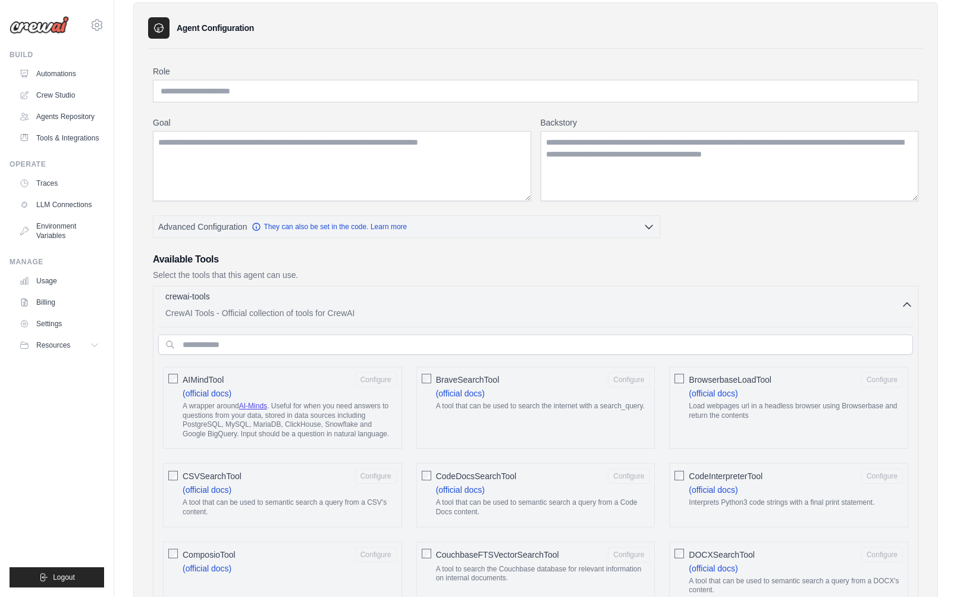
click at [912, 305] on icon "button" at bounding box center [907, 305] width 12 height 12
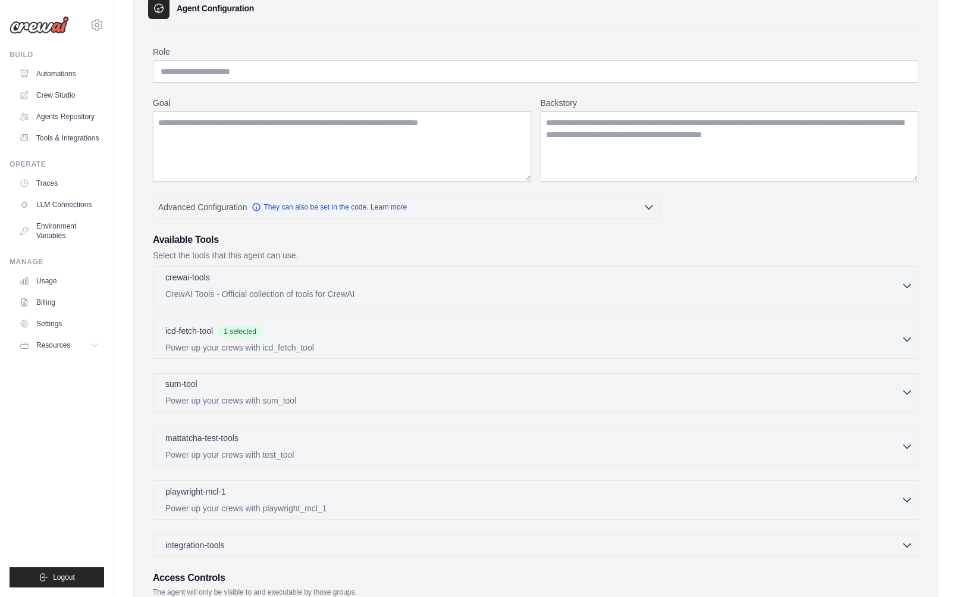
scroll to position [158, 0]
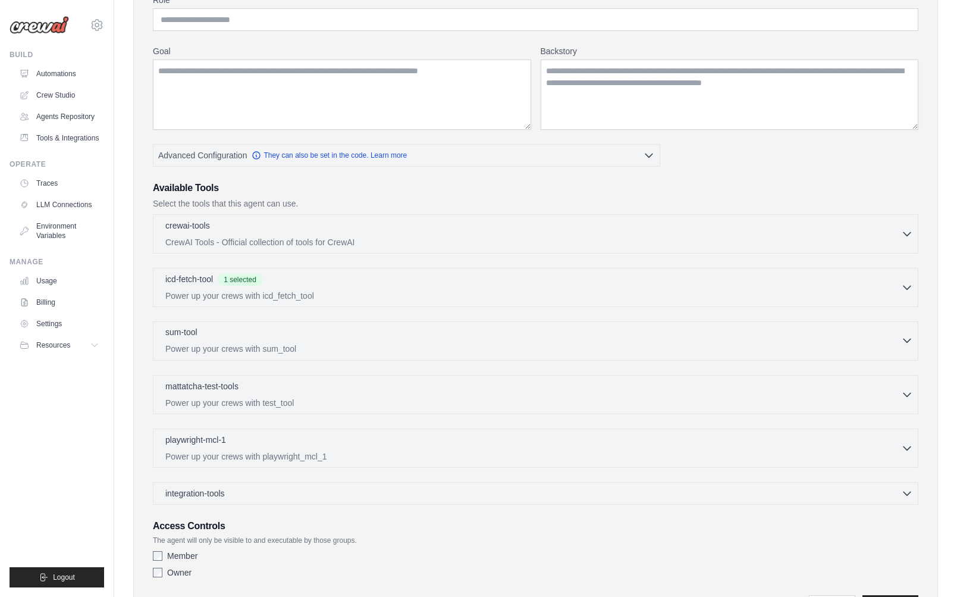
click at [774, 354] on div "sum-tool 0 selected Power up your crews with sum_tool SumTool" at bounding box center [536, 340] width 766 height 39
click at [761, 349] on p "Power up your crews with sum_tool" at bounding box center [533, 349] width 736 height 12
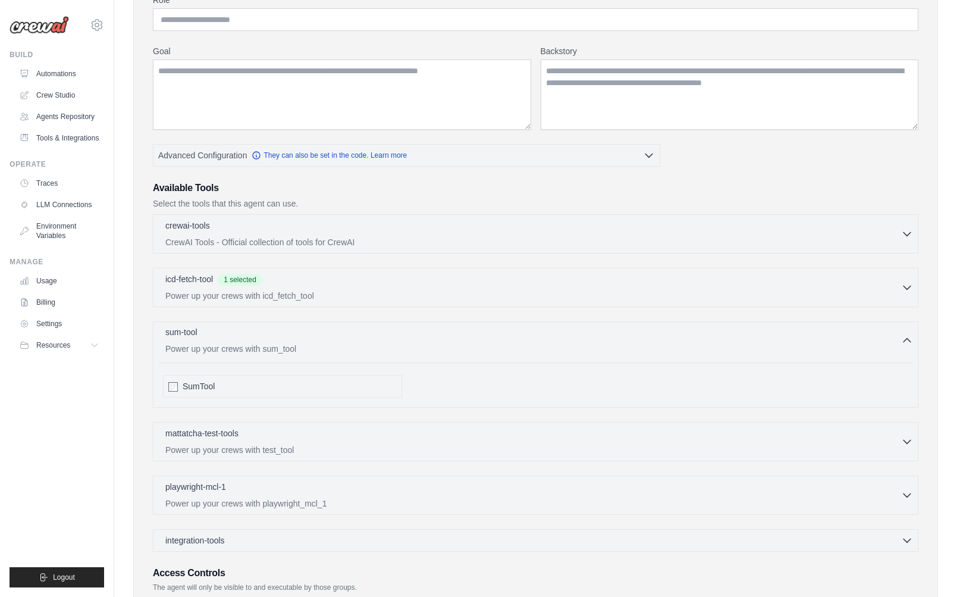
click at [762, 347] on p "Power up your crews with sum_tool" at bounding box center [533, 349] width 736 height 12
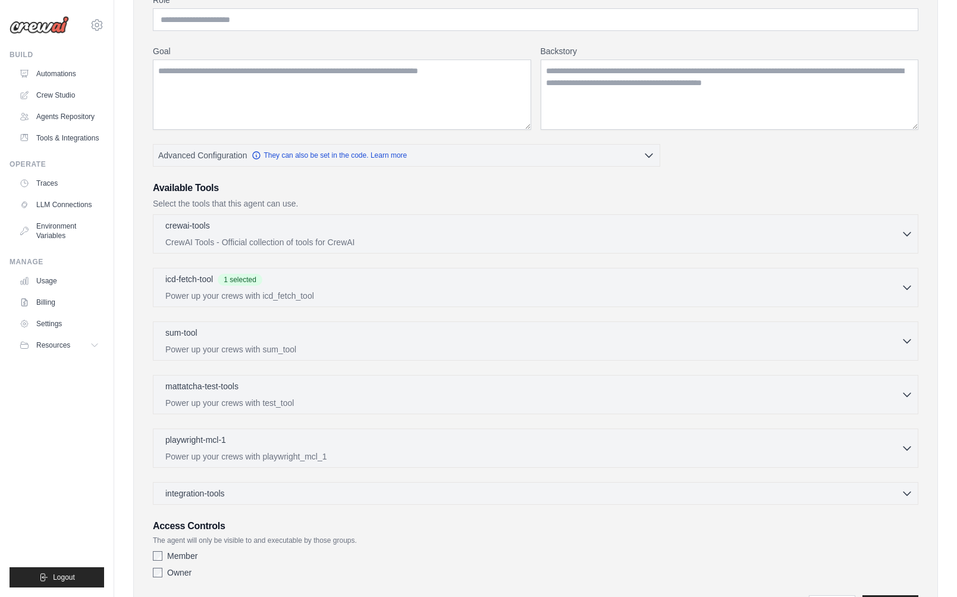
click at [760, 308] on div "crewai-tools 0 selected CrewAI Tools - Official collection of tools for CrewAI" at bounding box center [536, 359] width 766 height 290
click at [749, 293] on p "Power up your crews with icd_fetch_tool" at bounding box center [533, 295] width 736 height 12
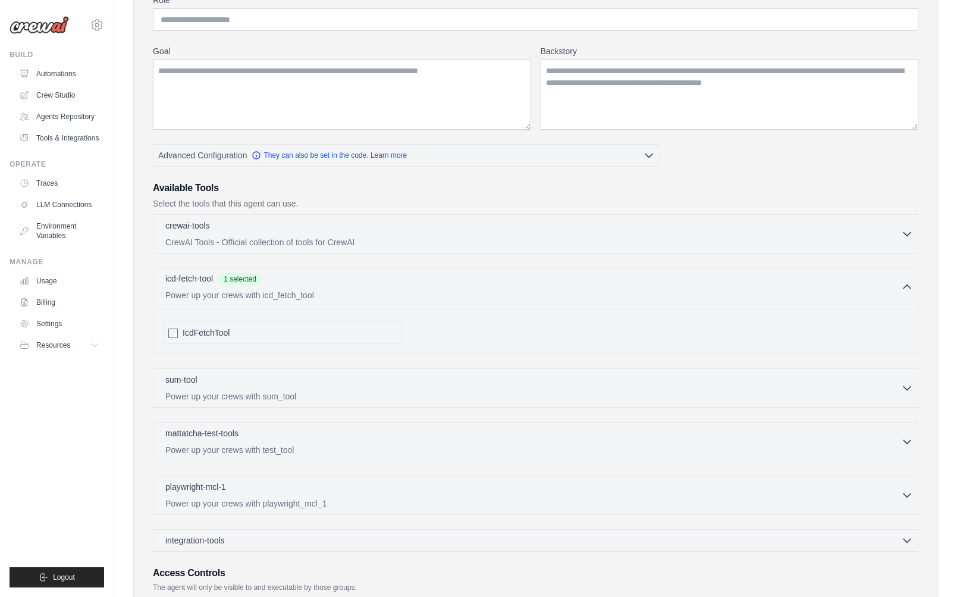
click at [749, 293] on p "Power up your crews with icd_fetch_tool" at bounding box center [533, 295] width 736 height 12
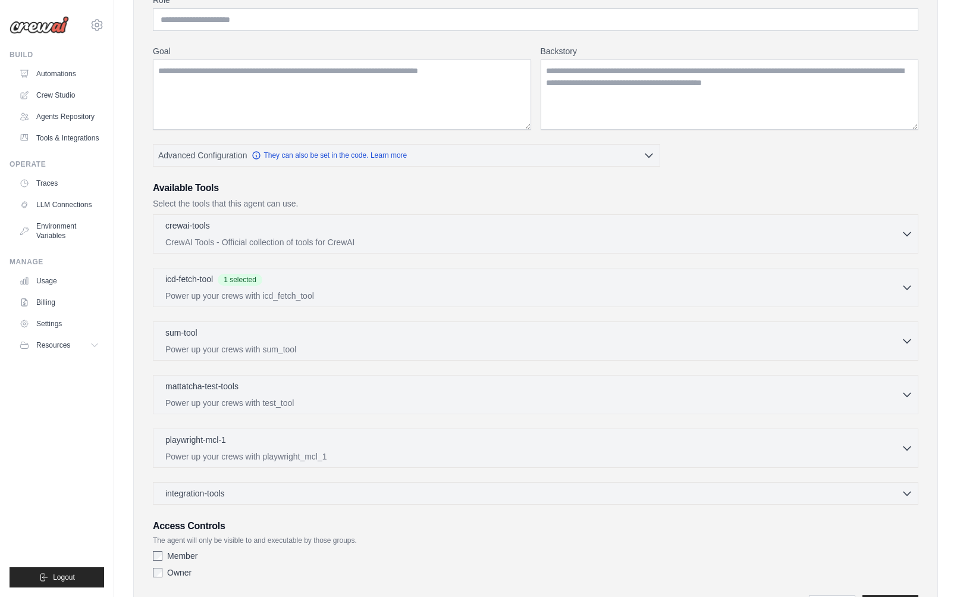
drag, startPoint x: 242, startPoint y: 439, endPoint x: 146, endPoint y: 257, distance: 205.7
click at [138, 277] on div "Agent Configuration Role Goal Backstory Advanced Configuration" at bounding box center [535, 283] width 805 height 704
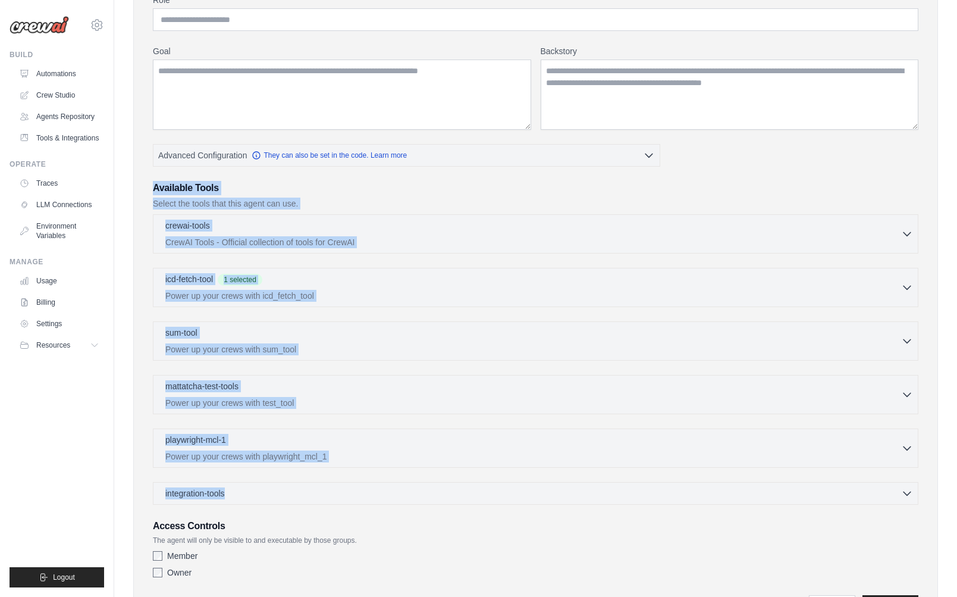
drag, startPoint x: 152, startPoint y: 189, endPoint x: 235, endPoint y: 498, distance: 320.3
click at [235, 498] on div "Role Goal Backstory Advanced Configuration They can also be set in the code. Le…" at bounding box center [535, 298] width 775 height 642
copy div "Available Tools Select the tools that this agent can use. crewai-tools 0 select…"
click at [176, 306] on div "crewai-tools 0 selected CrewAI Tools - Official collection of tools for CrewAI" at bounding box center [536, 359] width 766 height 290
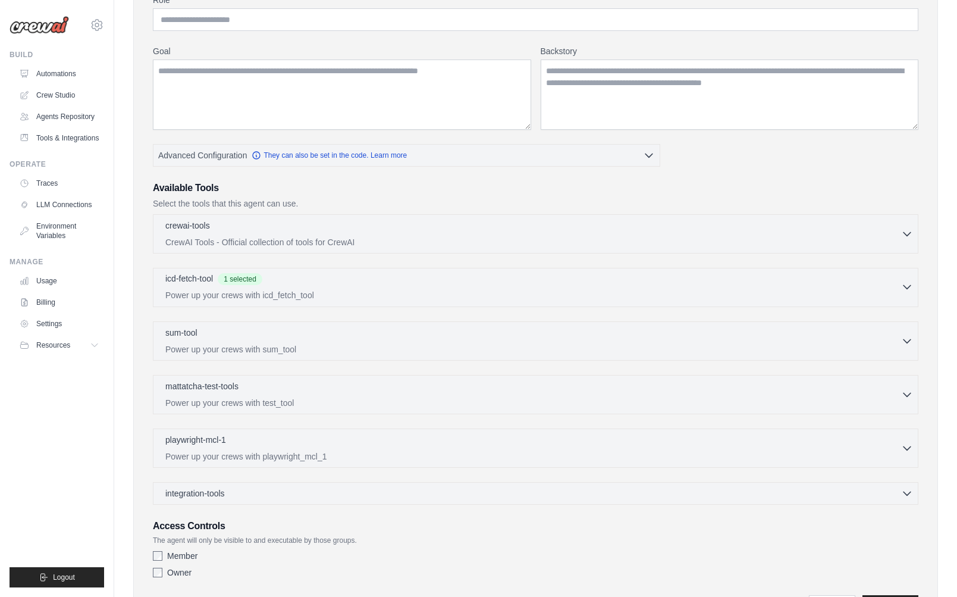
click at [247, 280] on span "1 selected" at bounding box center [240, 279] width 45 height 12
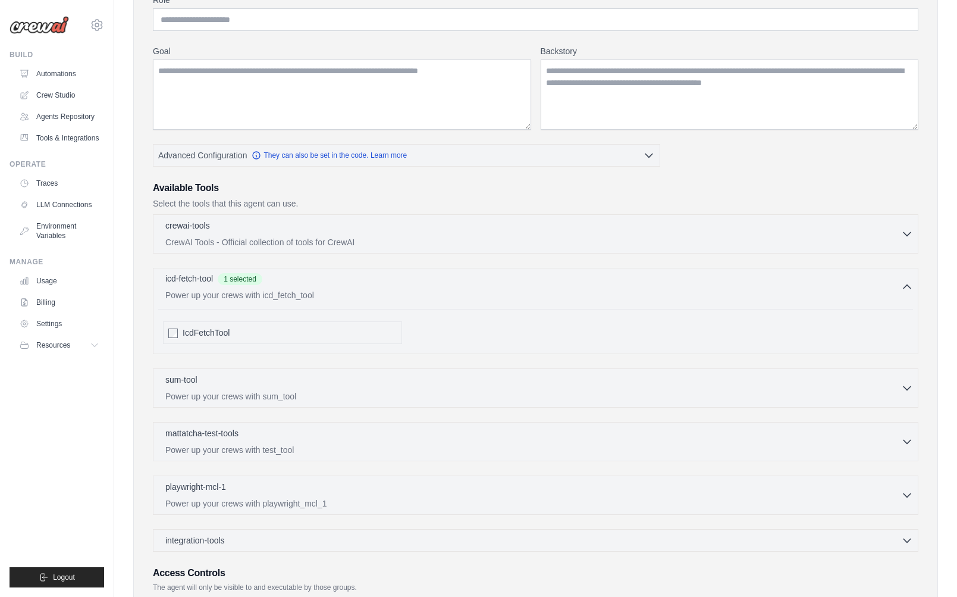
click at [247, 280] on span "1 selected" at bounding box center [240, 279] width 45 height 12
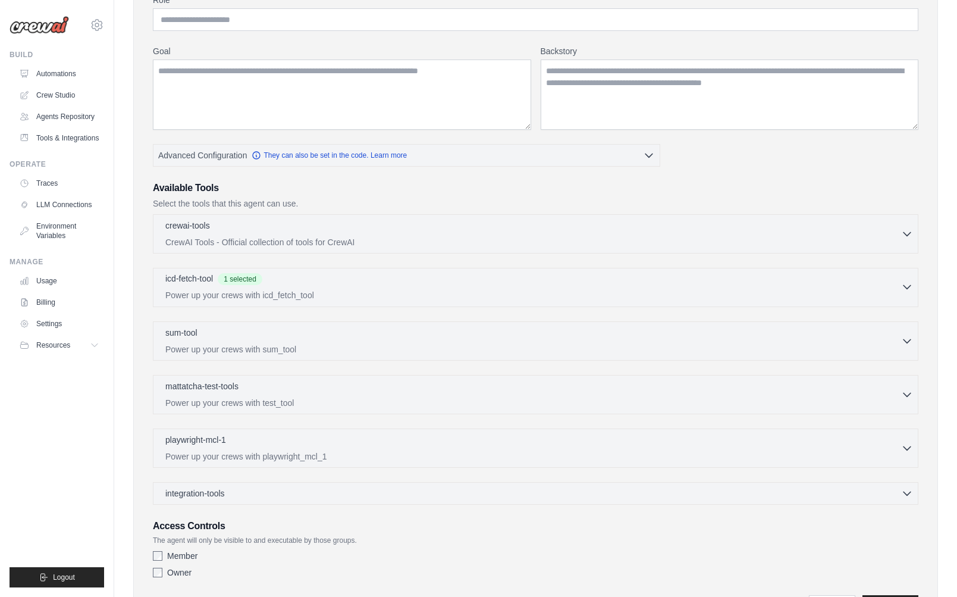
click at [247, 280] on span "1 selected" at bounding box center [240, 279] width 45 height 12
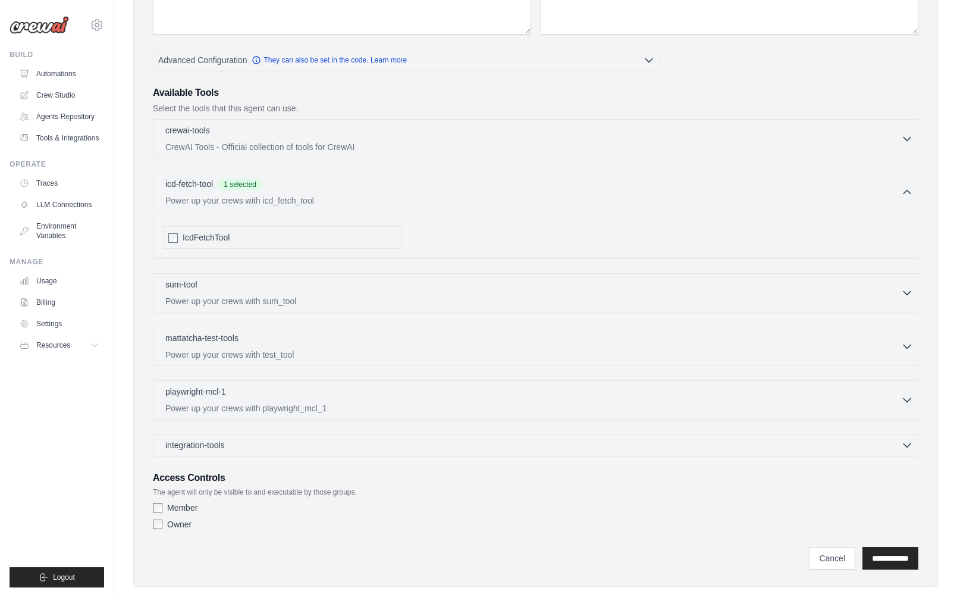
scroll to position [274, 0]
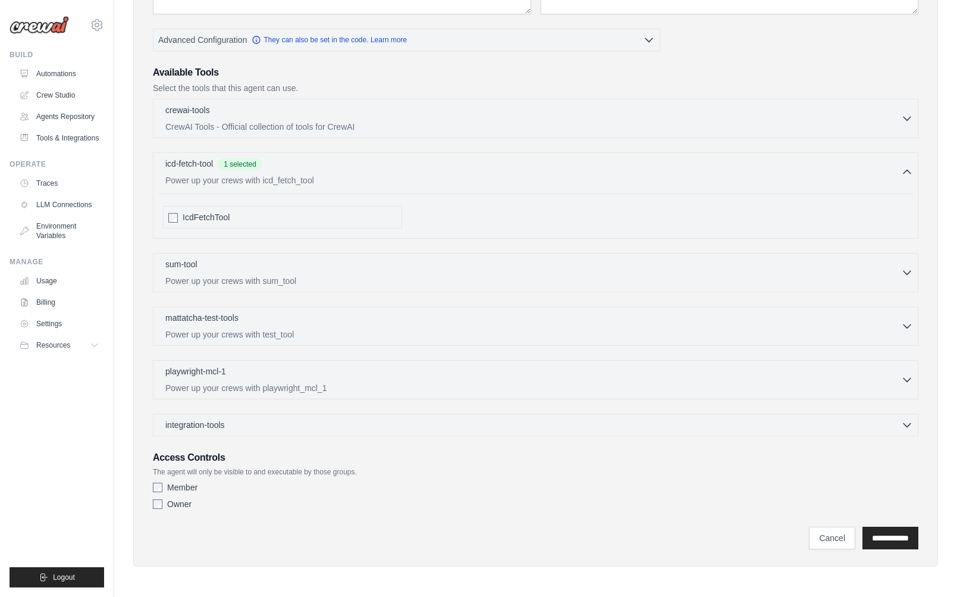
click at [171, 504] on label "Owner" at bounding box center [179, 504] width 24 height 12
click at [895, 538] on input "**********" at bounding box center [890, 537] width 56 height 23
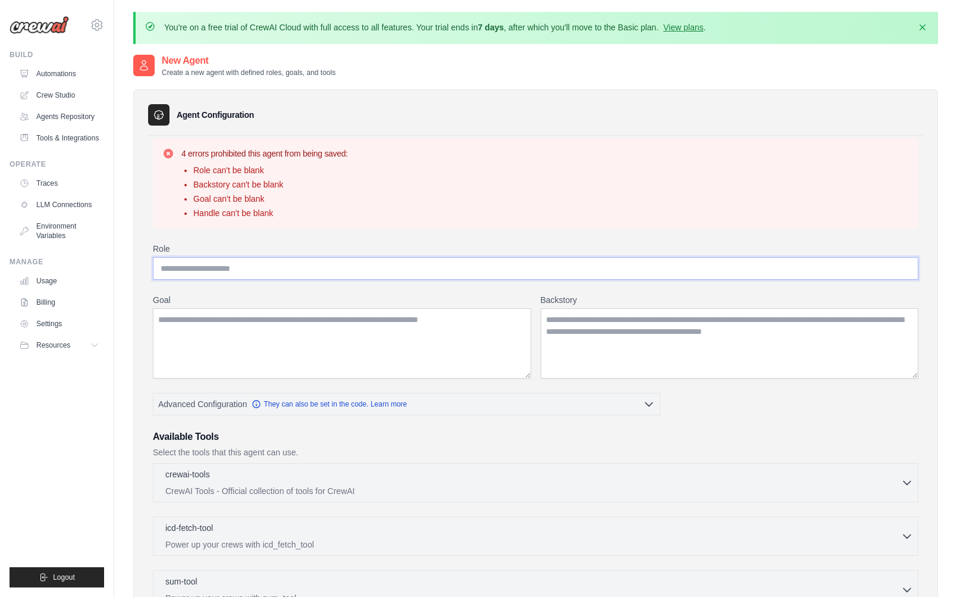
click at [274, 271] on input "Role" at bounding box center [536, 268] width 766 height 23
type input "********"
click at [270, 322] on textarea "Goal" at bounding box center [342, 343] width 378 height 70
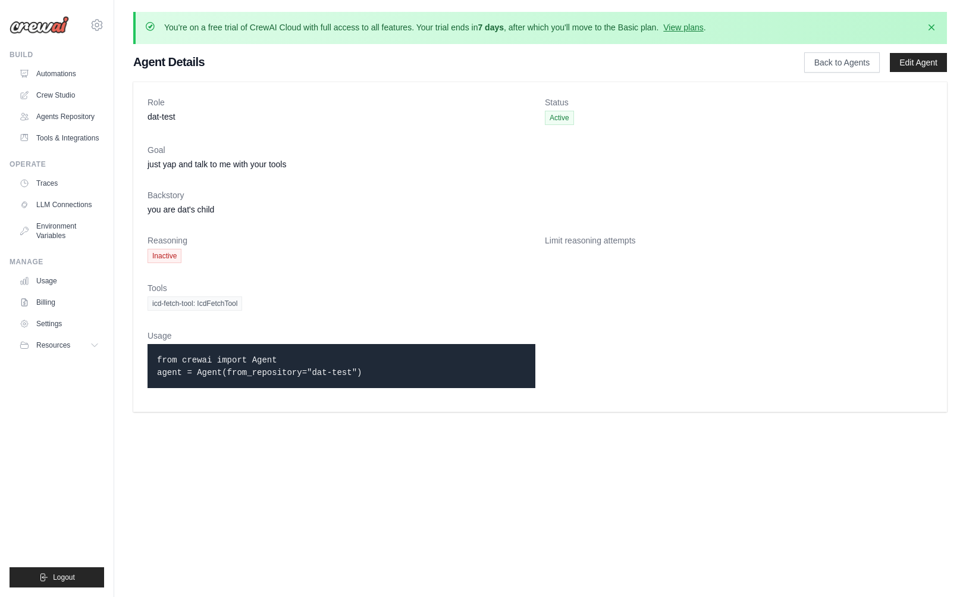
click at [416, 308] on div "icd-fetch-tool: IcdFetchTool" at bounding box center [540, 303] width 785 height 14
click at [49, 93] on link "Crew Studio" at bounding box center [60, 95] width 90 height 19
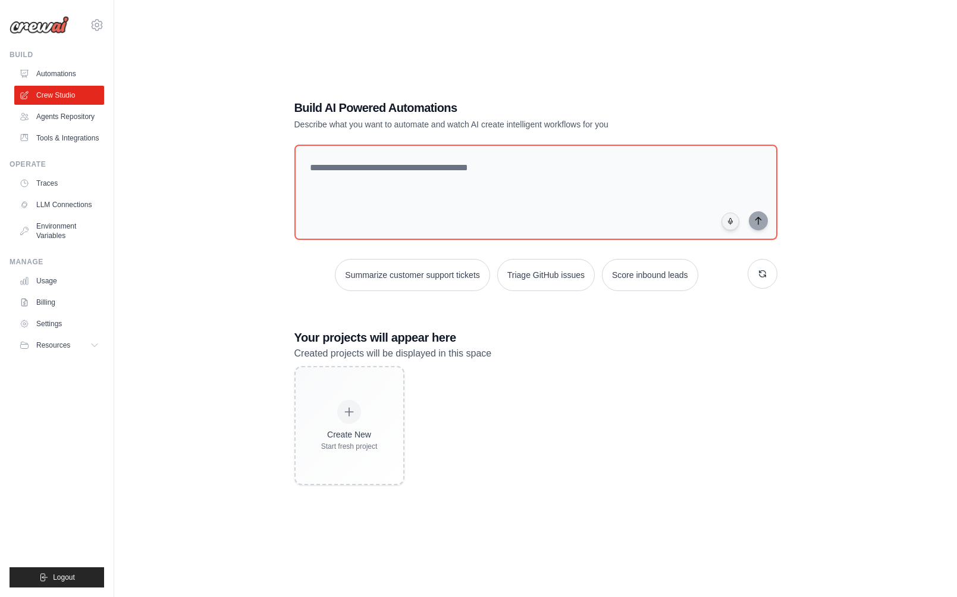
scroll to position [65, 0]
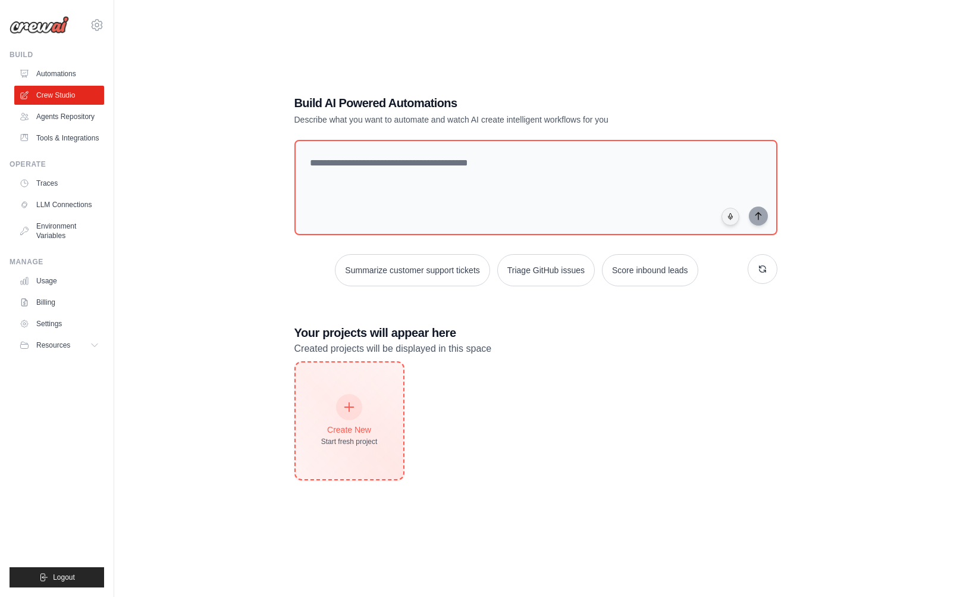
click at [367, 407] on div "Create New Start fresh project" at bounding box center [349, 420] width 57 height 51
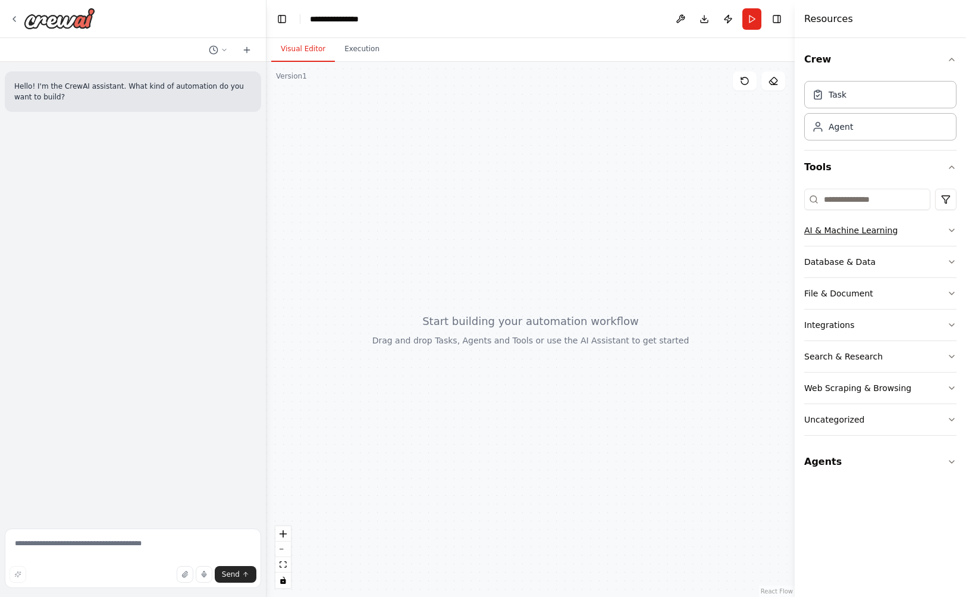
click at [883, 238] on button "AI & Machine Learning" at bounding box center [880, 230] width 152 height 31
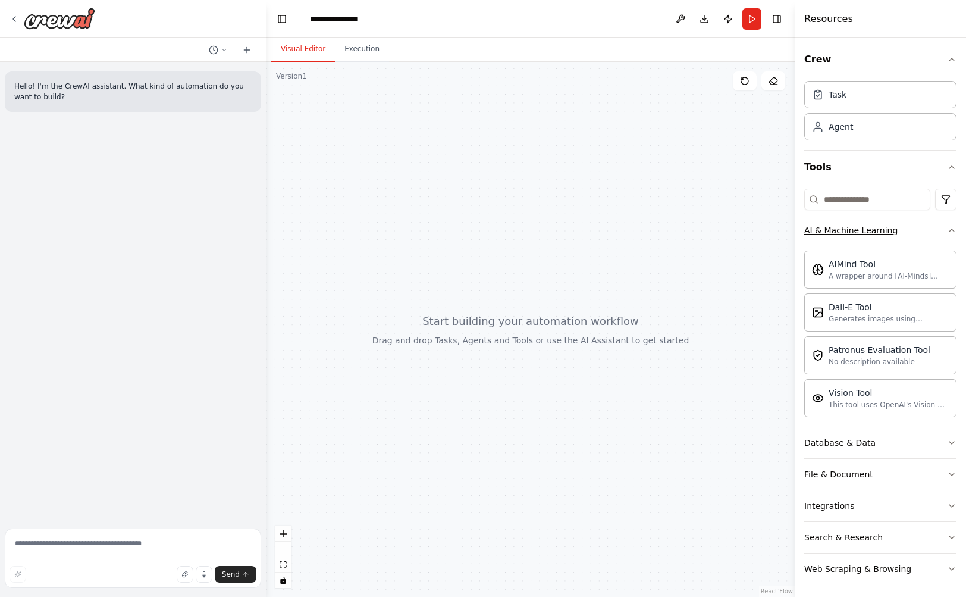
click at [904, 236] on button "AI & Machine Learning" at bounding box center [880, 230] width 152 height 31
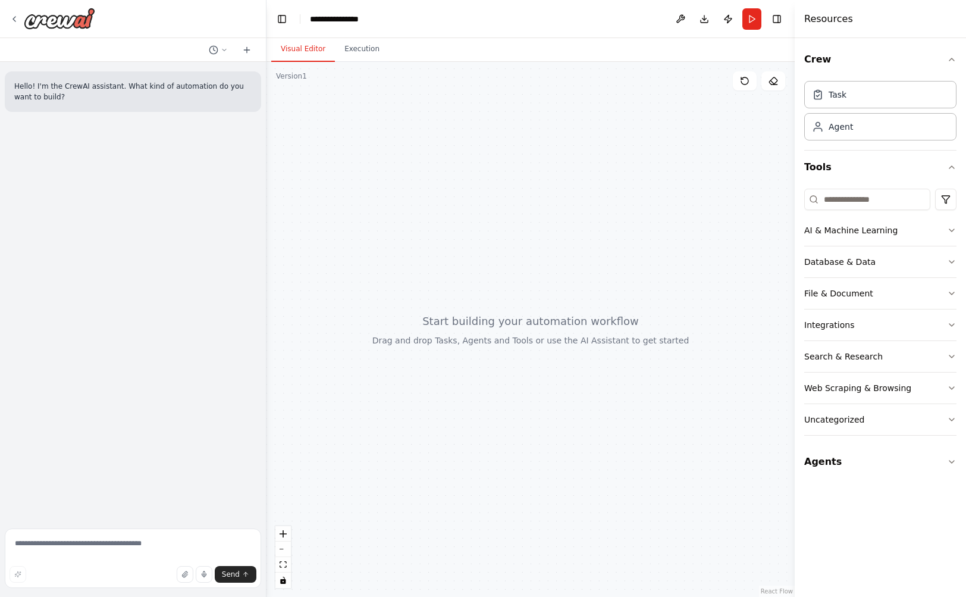
click at [206, 136] on div "Hello! I'm the CrewAI assistant. What kind of automation do you want to build?" at bounding box center [133, 293] width 266 height 462
click at [360, 64] on div at bounding box center [530, 329] width 528 height 535
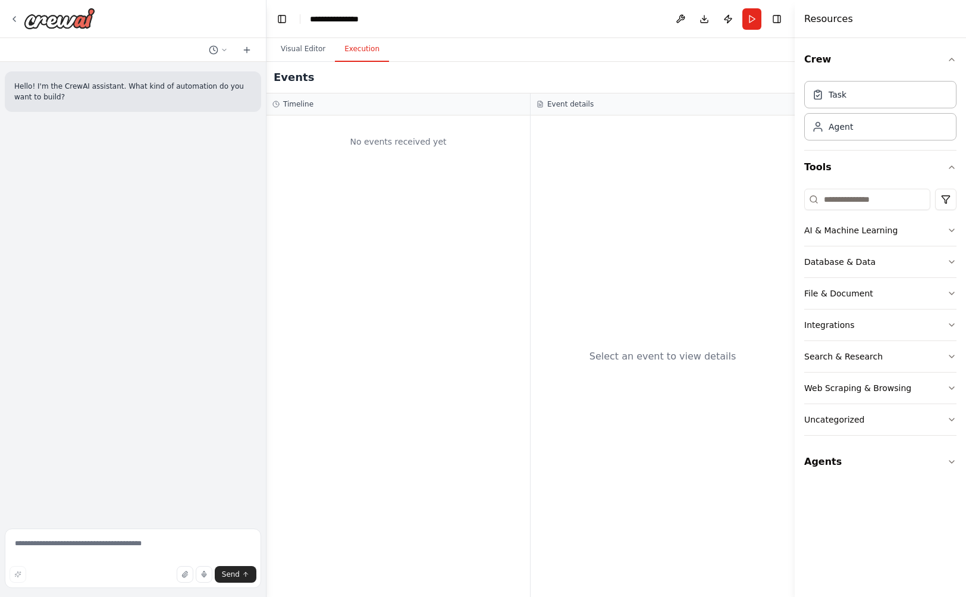
click at [360, 59] on button "Execution" at bounding box center [362, 49] width 54 height 25
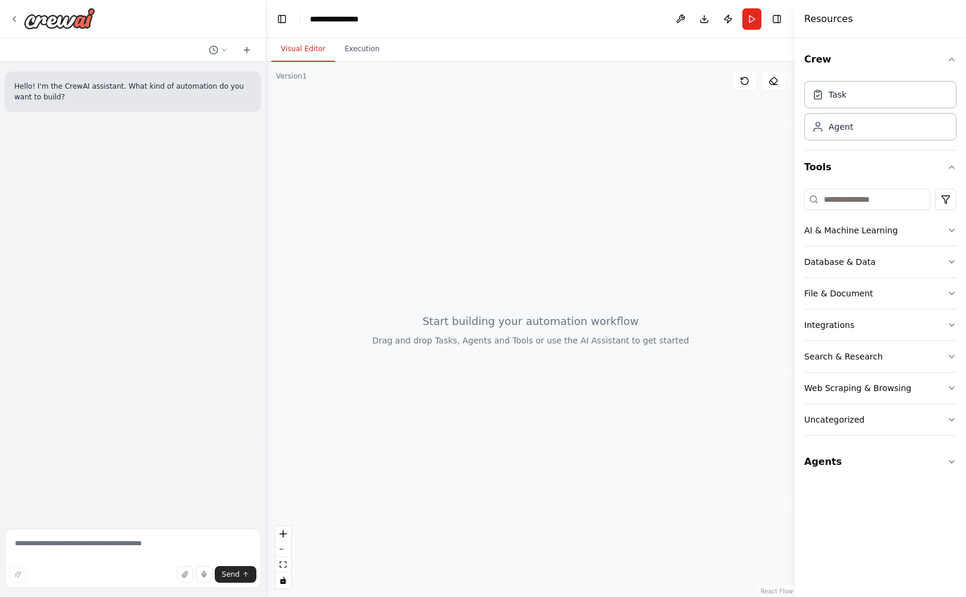
click at [310, 50] on button "Visual Editor" at bounding box center [303, 49] width 64 height 25
